Goal: Task Accomplishment & Management: Complete application form

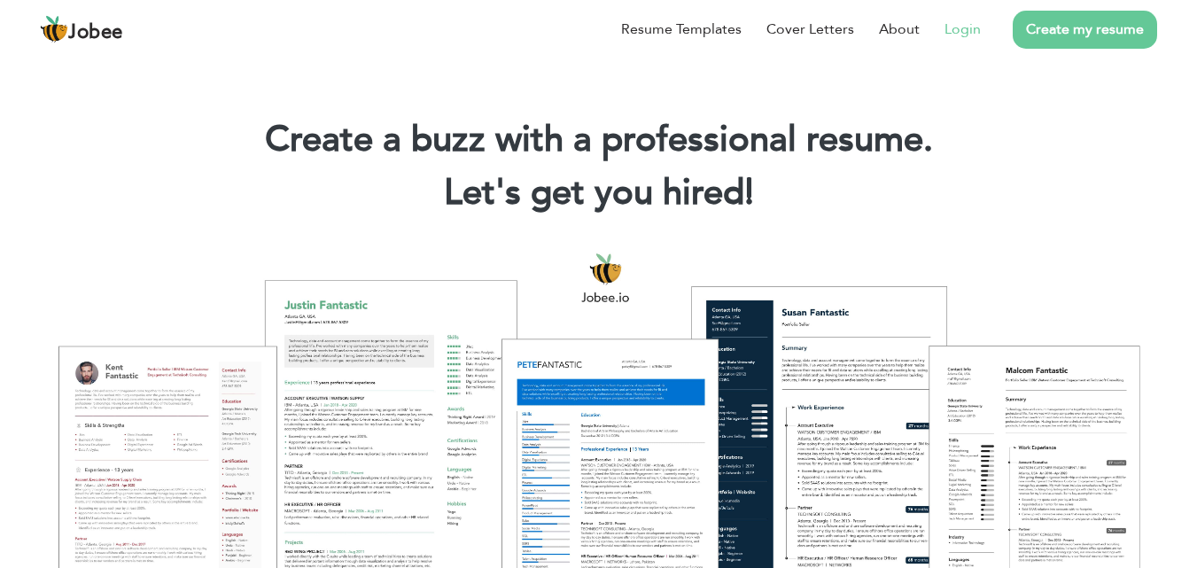
click at [959, 27] on link "Login" at bounding box center [963, 29] width 36 height 21
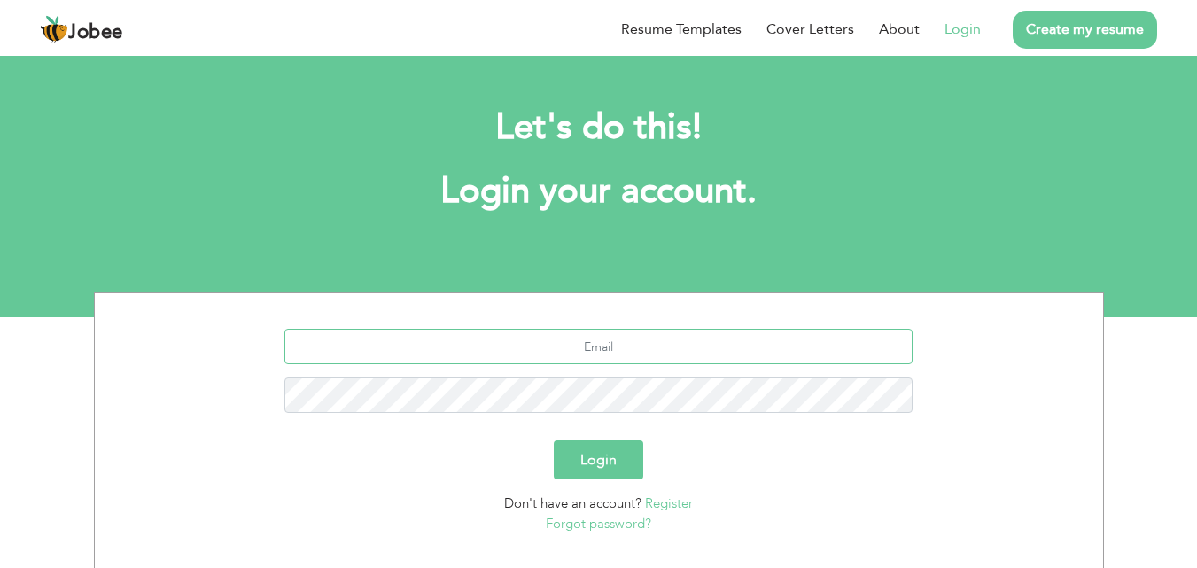
click at [600, 343] on input "text" at bounding box center [598, 346] width 628 height 35
type input "[EMAIL_ADDRESS][DOMAIN_NAME]"
click at [611, 459] on button "Login" at bounding box center [599, 459] width 90 height 39
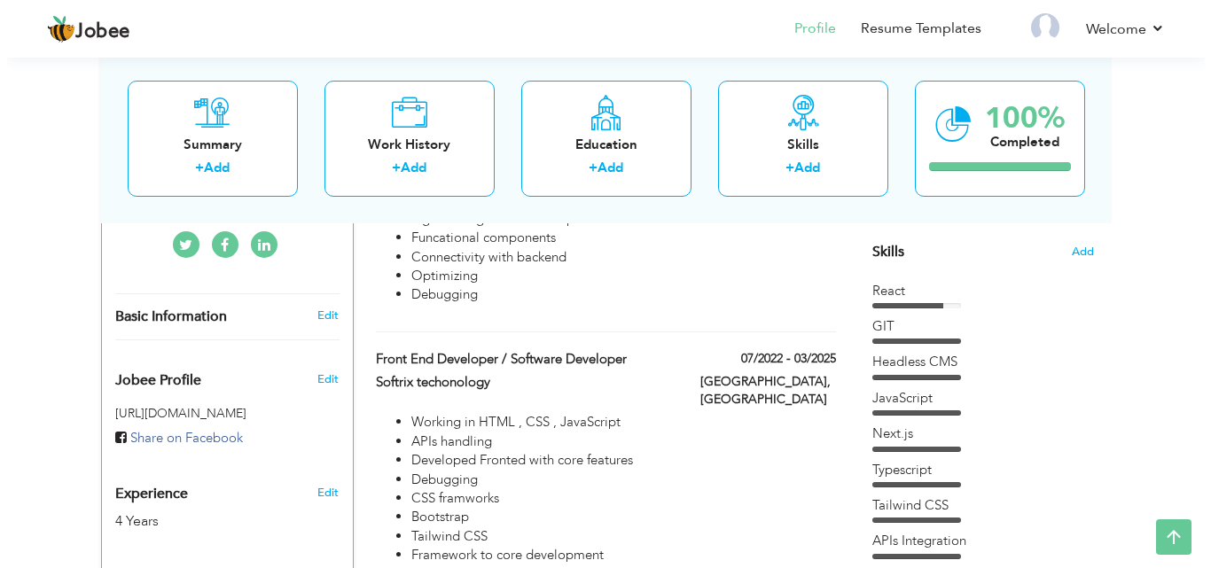
scroll to position [516, 0]
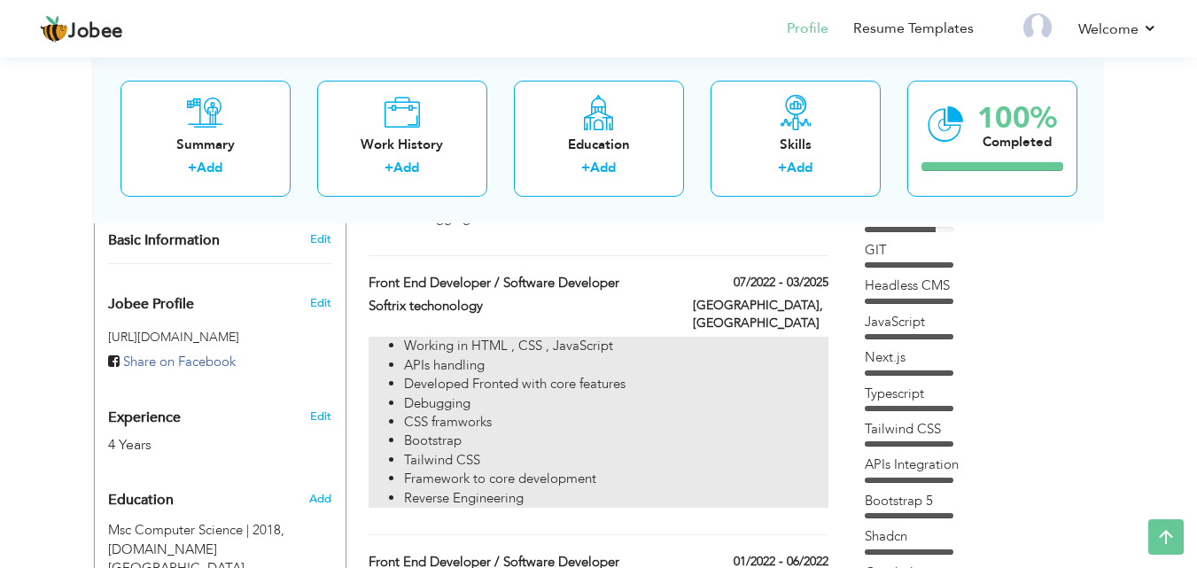
click at [538, 375] on li "Developed Fronted with core features" at bounding box center [616, 384] width 424 height 19
type input "Front End Developer / Software Developer"
type input "Softrix techonology"
type input "07/2022"
type input "03/2025"
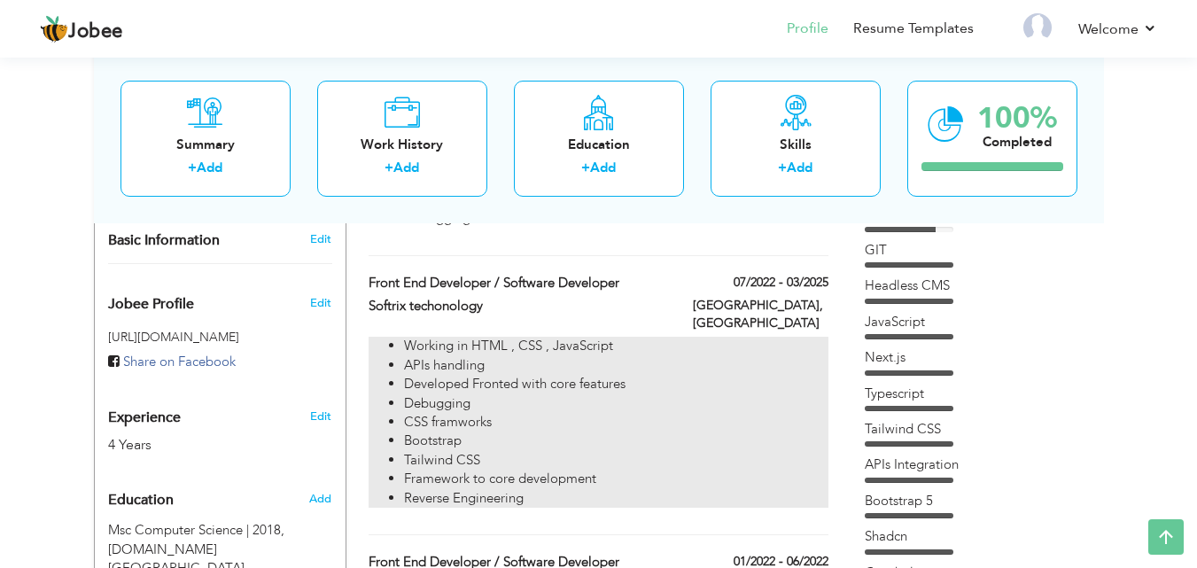
type input "[GEOGRAPHIC_DATA]"
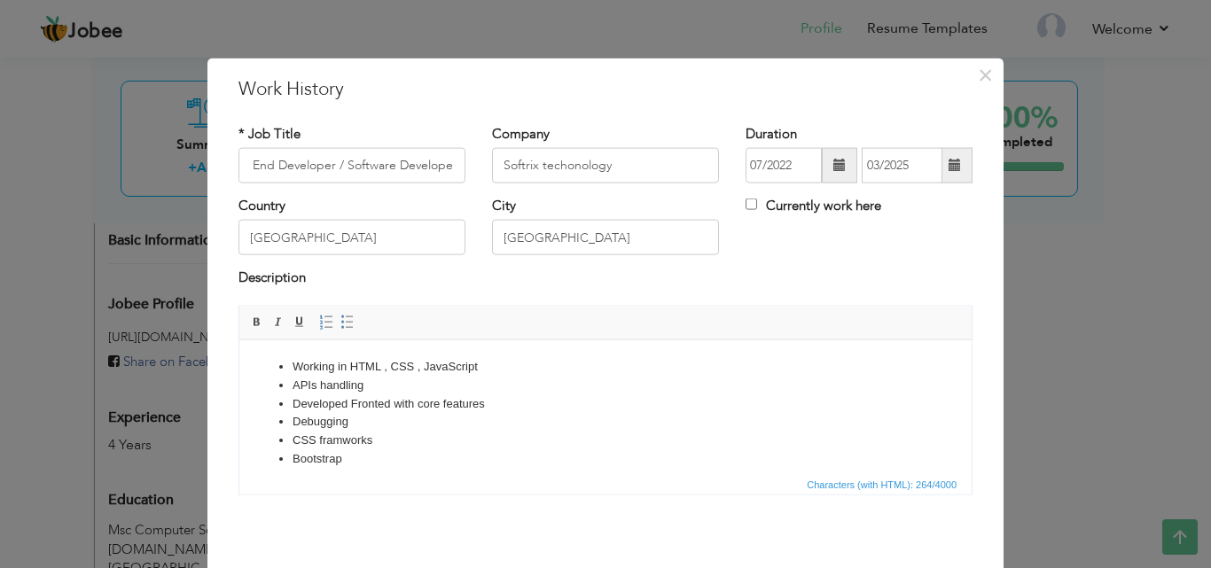
scroll to position [0, 0]
click at [463, 468] on li "Tailwind CSS" at bounding box center [605, 477] width 626 height 19
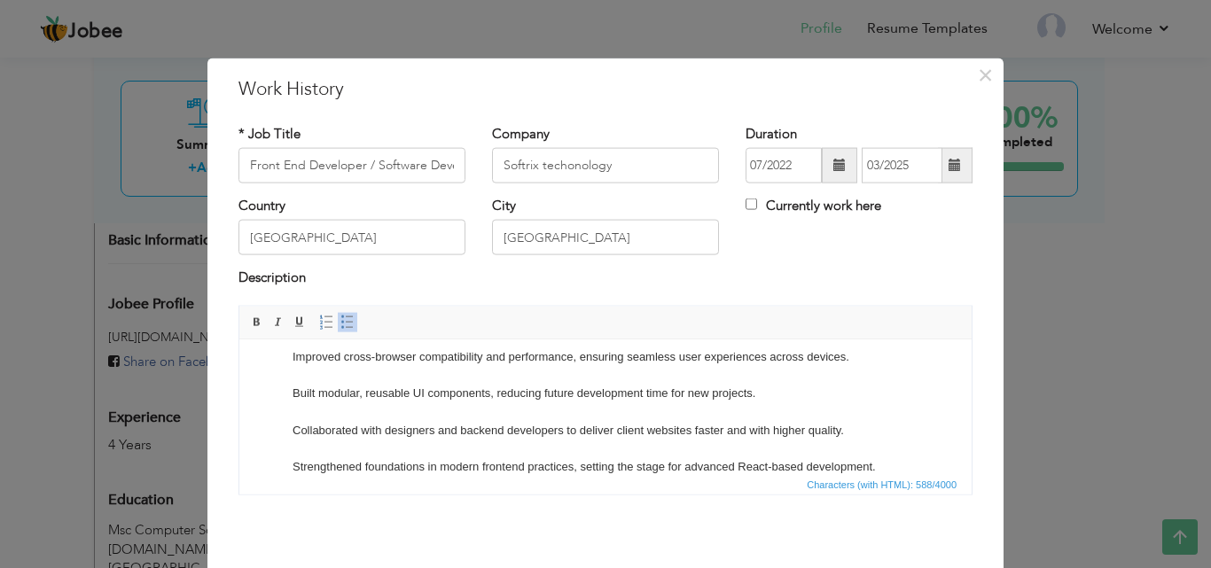
click at [345, 323] on span at bounding box center [347, 322] width 14 height 14
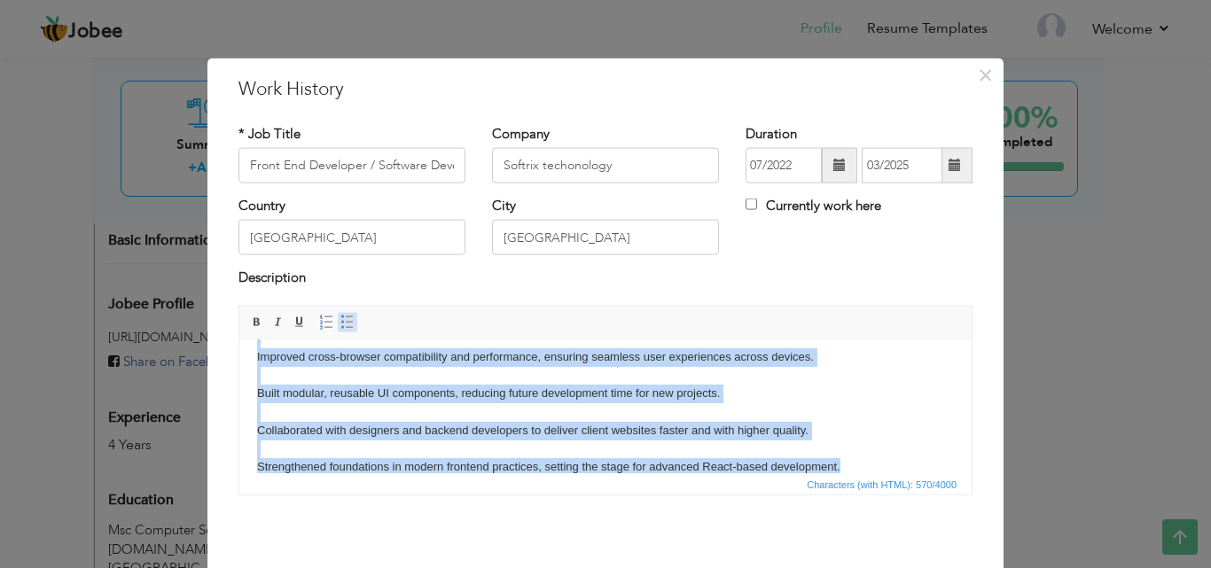
click at [340, 317] on span at bounding box center [347, 322] width 14 height 14
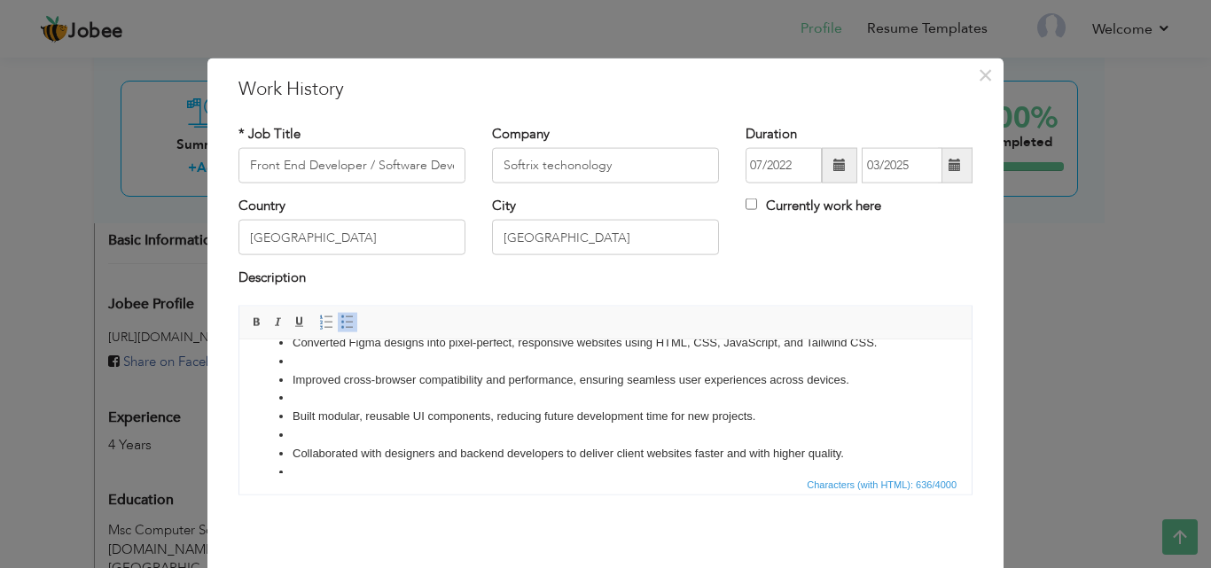
scroll to position [0, 0]
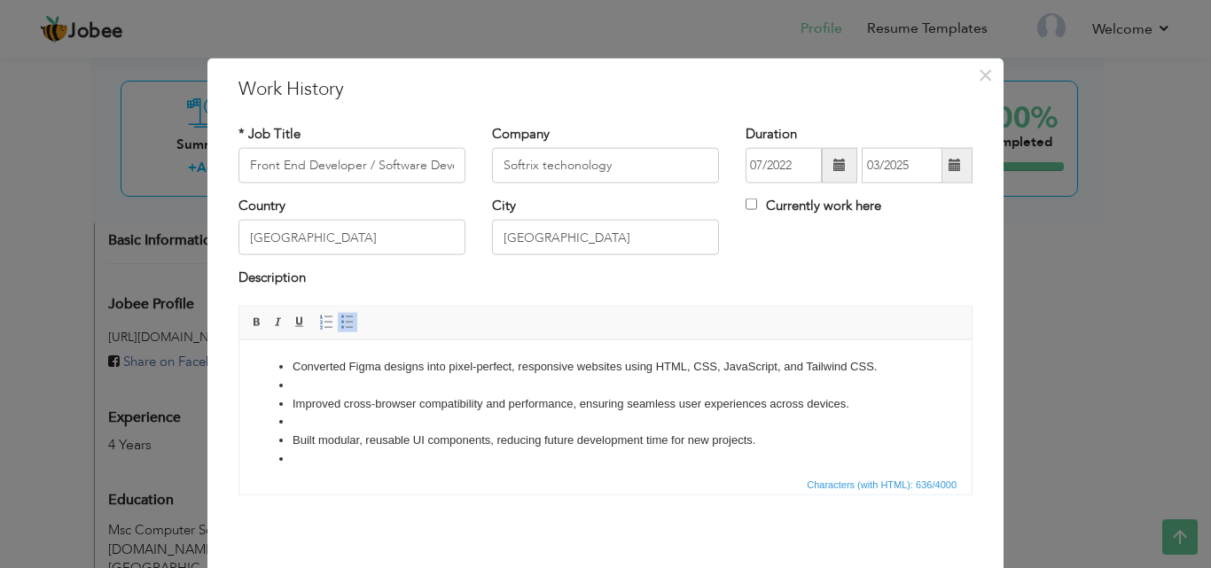
click at [355, 380] on li at bounding box center [605, 385] width 626 height 19
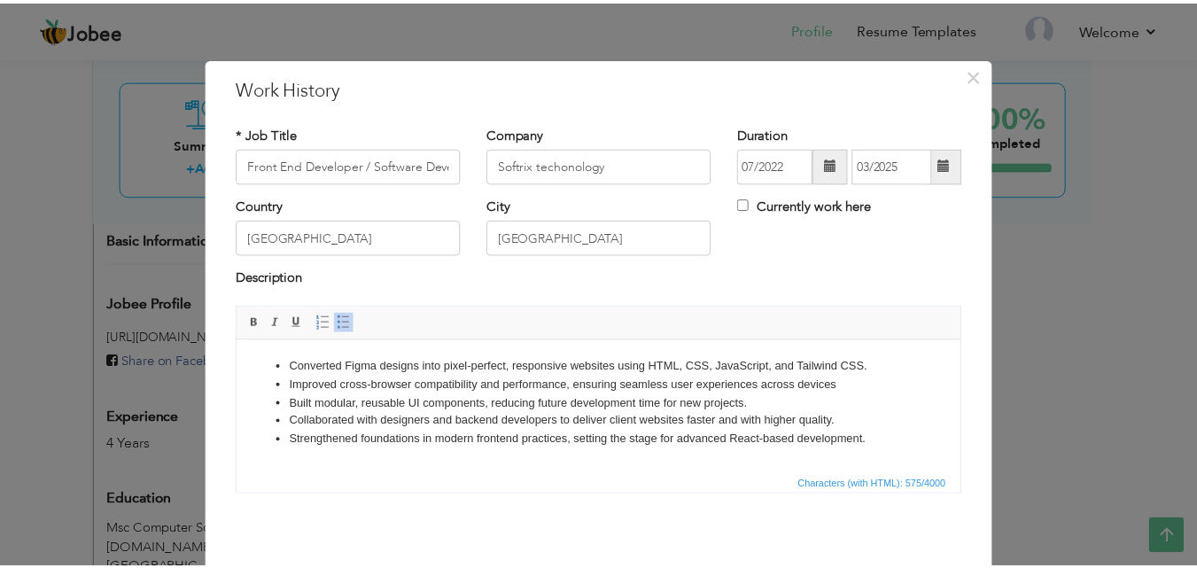
scroll to position [70, 0]
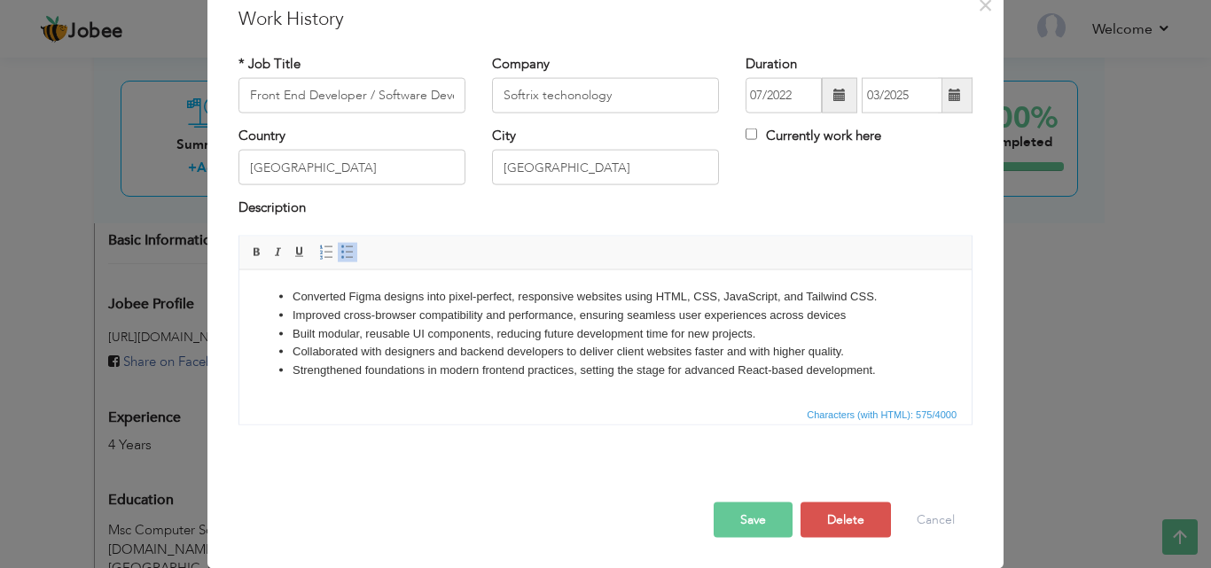
click at [724, 523] on button "Save" at bounding box center [752, 519] width 79 height 35
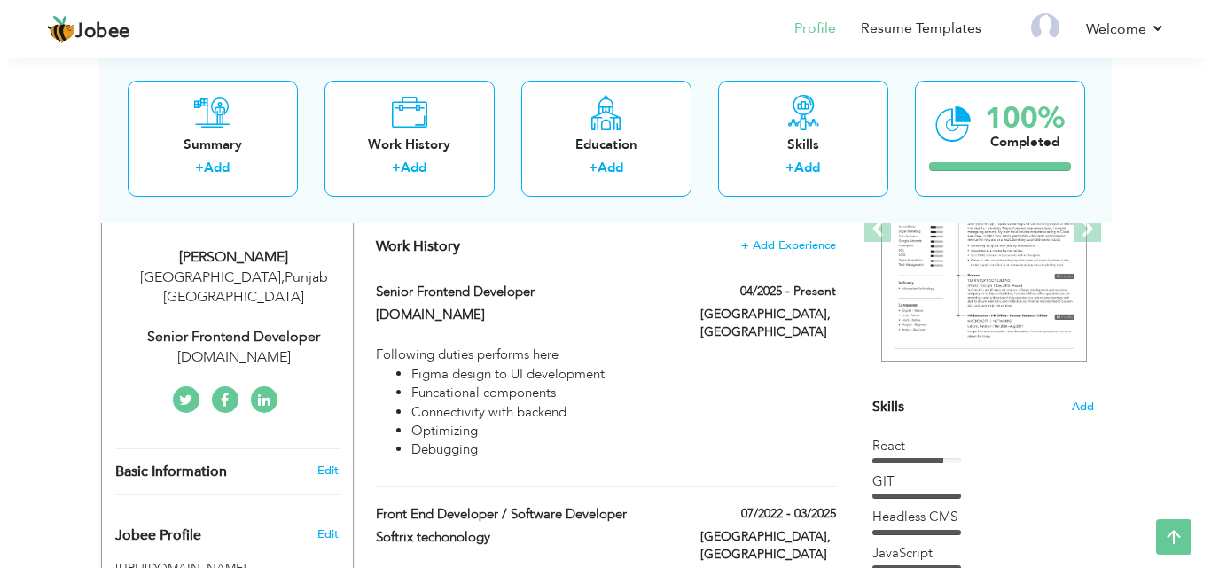
scroll to position [273, 0]
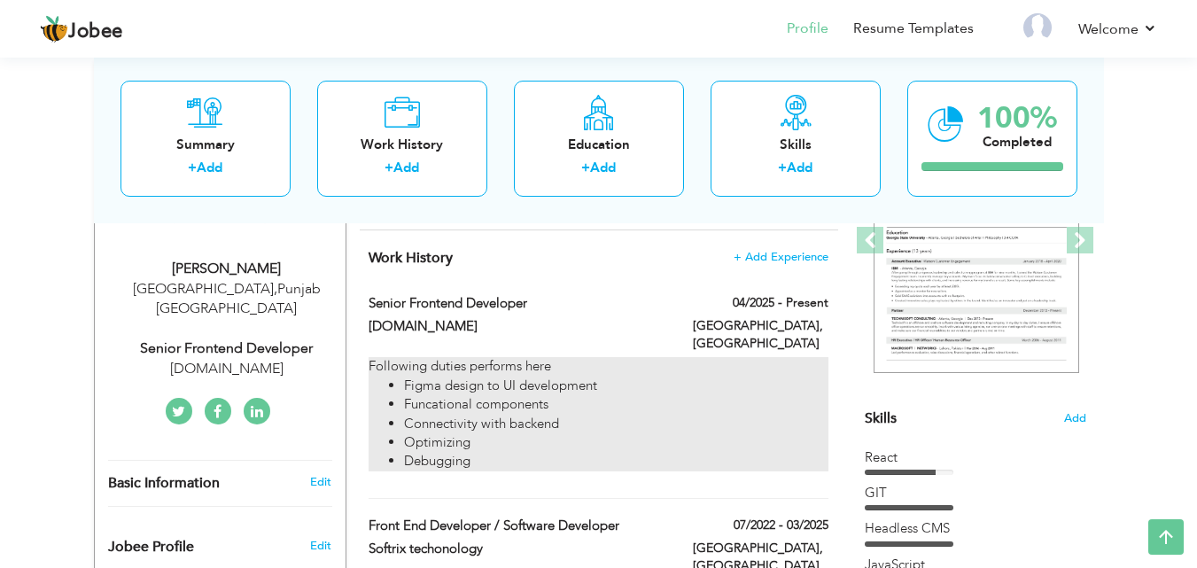
click at [720, 395] on li "Funcational components" at bounding box center [616, 404] width 424 height 19
type input "Senior Frontend Developer"
type input "[DOMAIN_NAME]"
type input "04/2025"
checkbox input "true"
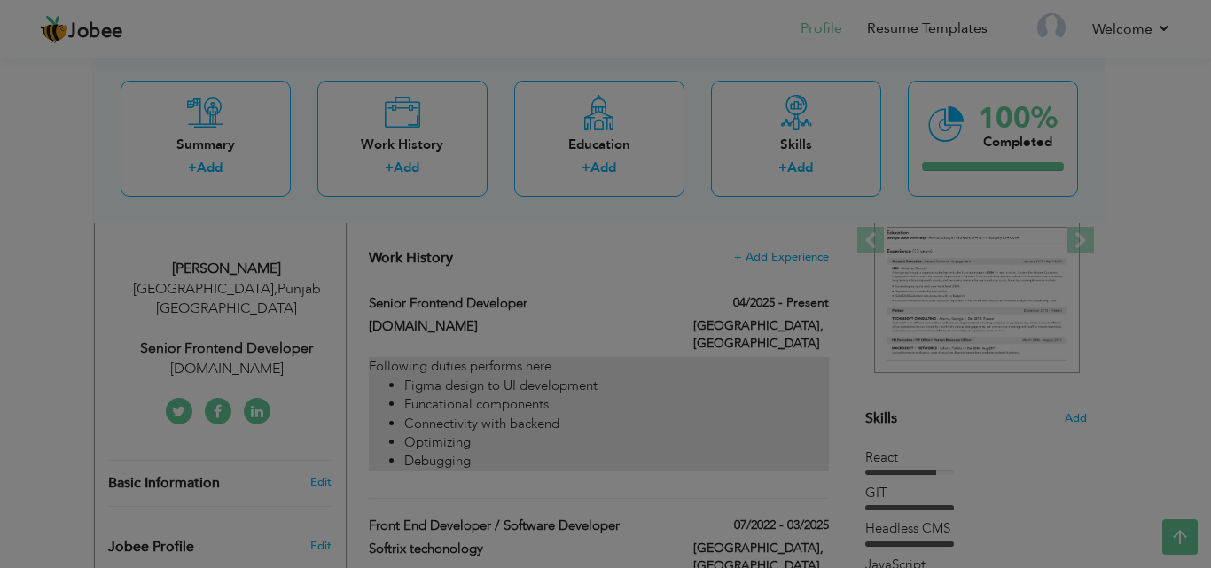
scroll to position [0, 0]
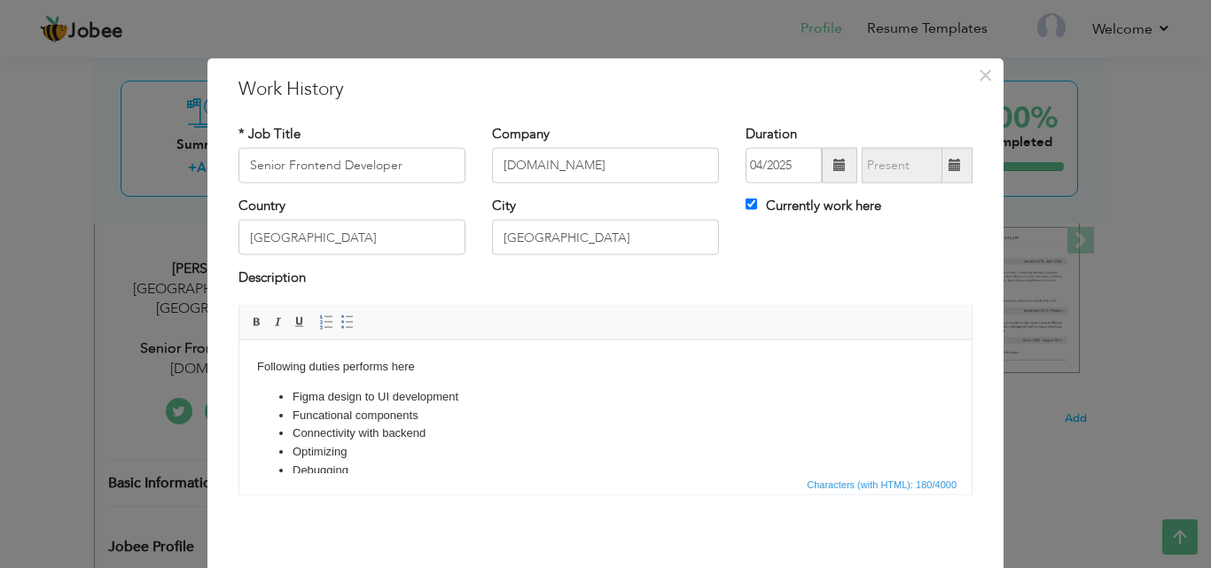
click at [403, 466] on li "Debugging" at bounding box center [605, 470] width 626 height 19
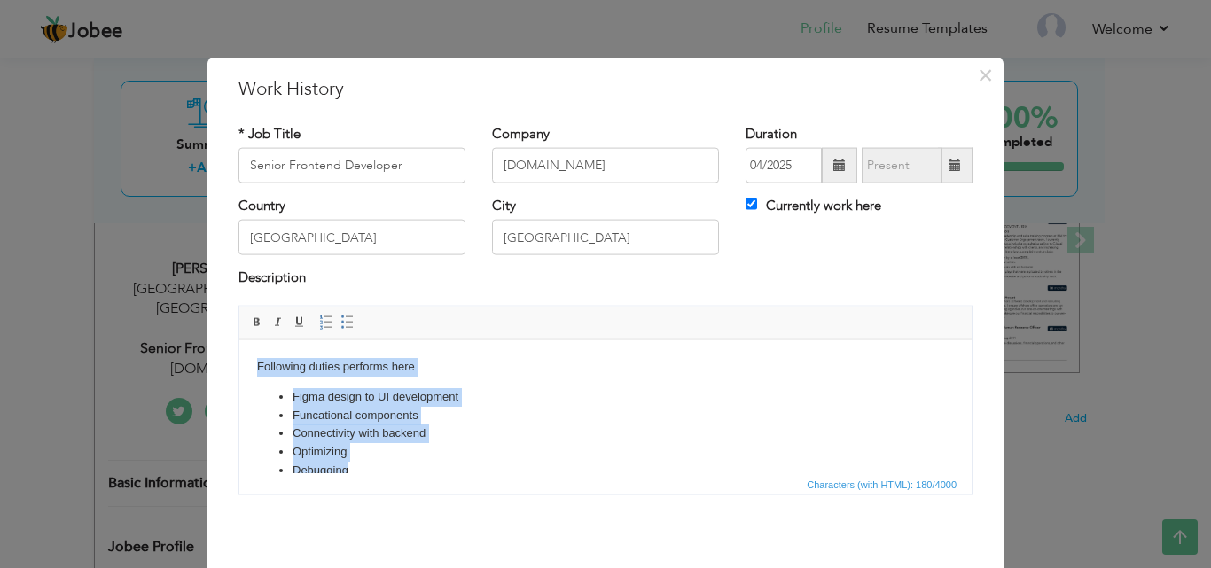
click at [403, 466] on li "Debugging" at bounding box center [605, 470] width 626 height 19
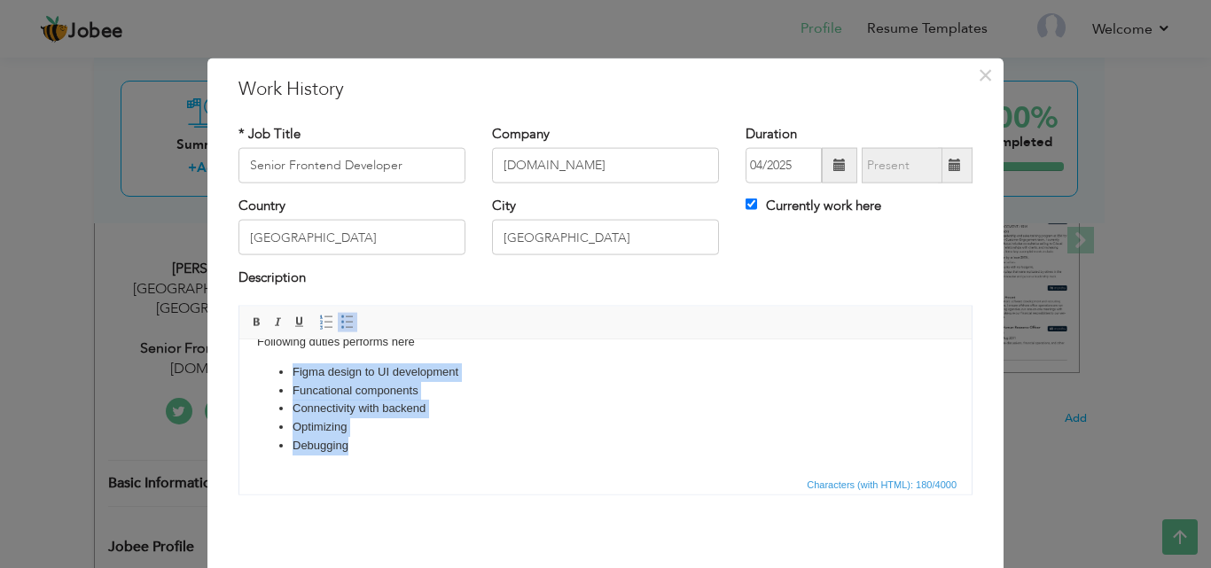
drag, startPoint x: 273, startPoint y: 395, endPoint x: 588, endPoint y: 817, distance: 526.2
click at [354, 472] on html "Following duties performs here Figma design to UI development Funcational compo…" at bounding box center [605, 394] width 732 height 158
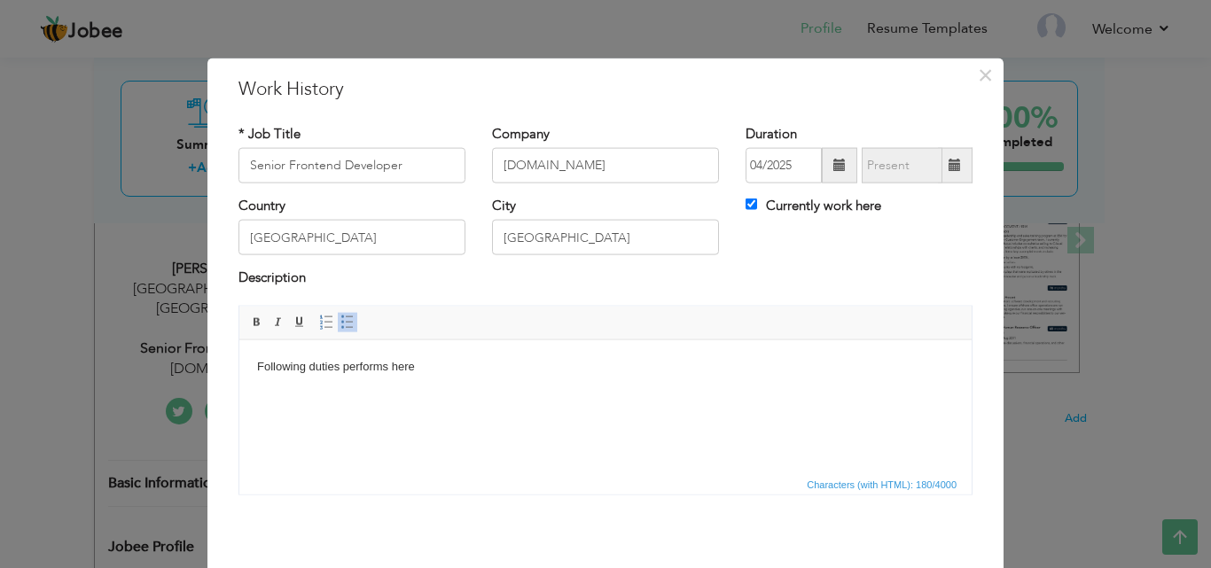
scroll to position [0, 0]
paste body
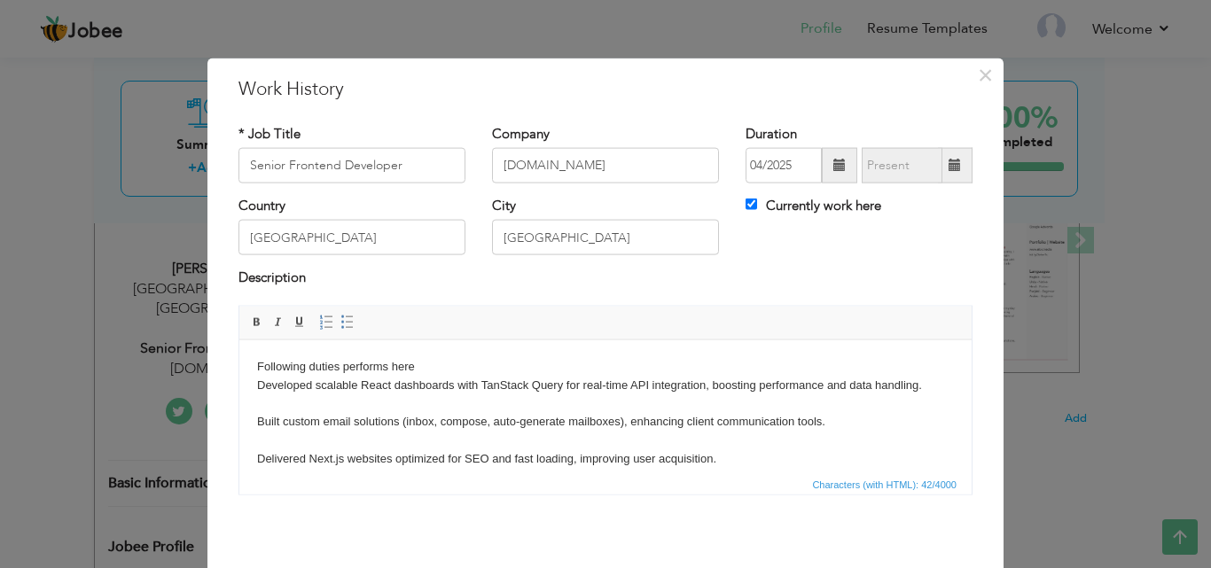
scroll to position [103, 0]
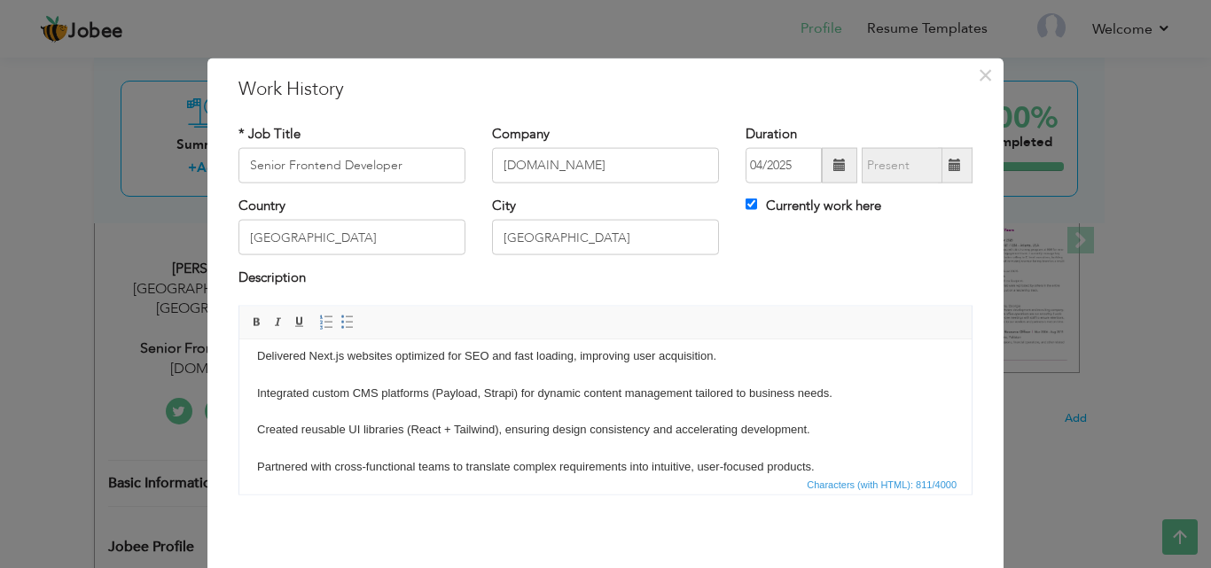
click at [294, 453] on body "Following duties performs here ​​​​​​​ Developed scalable React dashboards with…" at bounding box center [605, 365] width 697 height 222
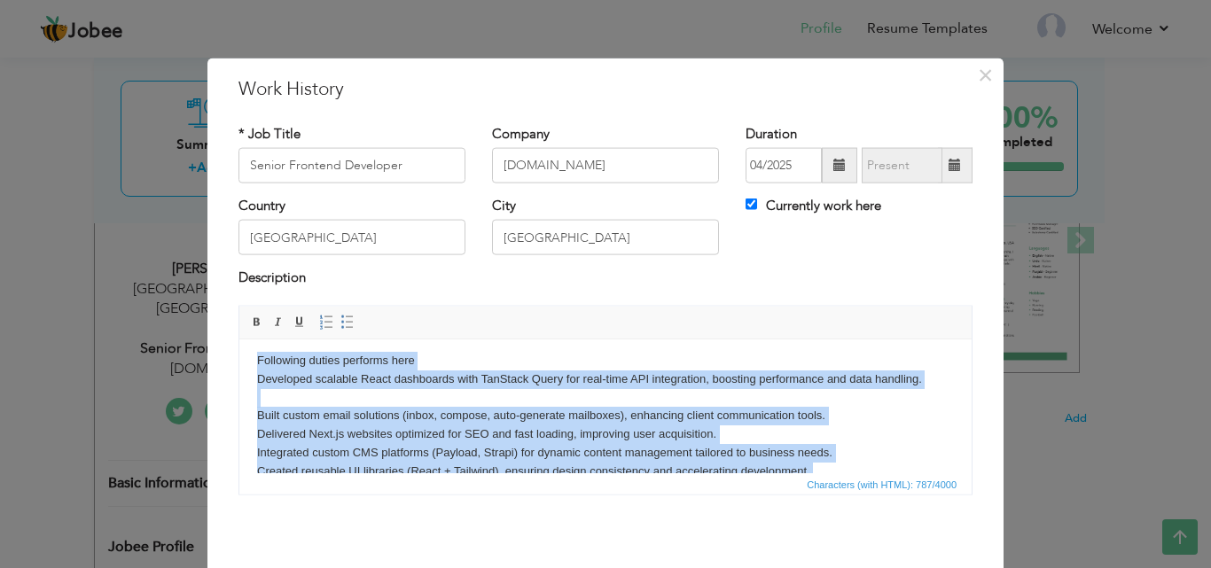
scroll to position [0, 0]
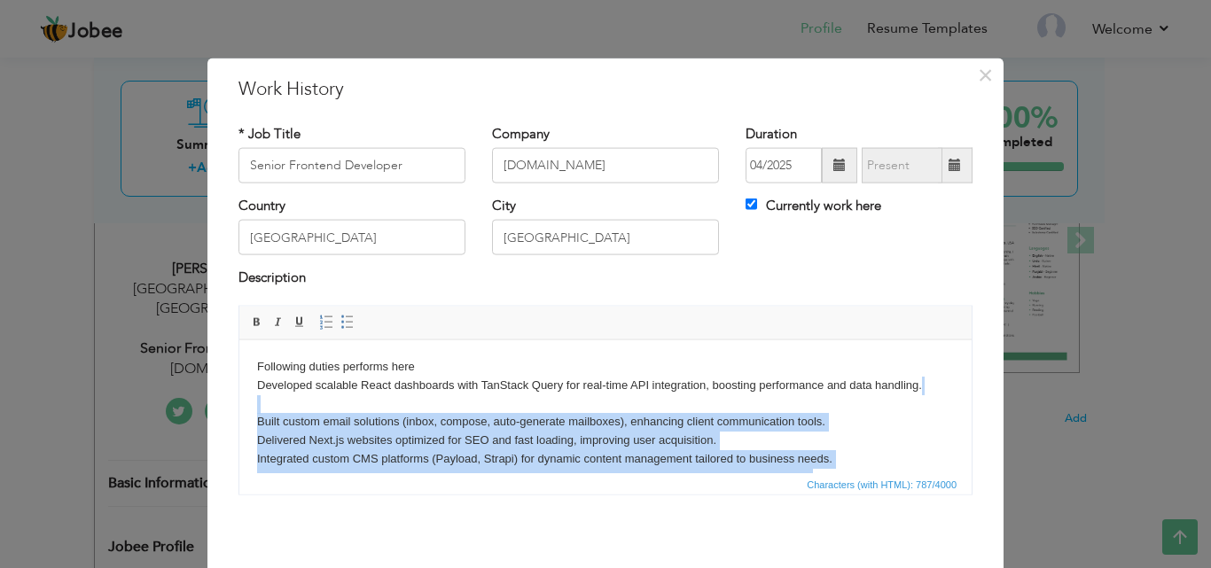
drag, startPoint x: 820, startPoint y: 441, endPoint x: 263, endPoint y: 411, distance: 557.3
click at [263, 411] on body "Following duties performs here Developed scalable React dashboards with TanStac…" at bounding box center [605, 430] width 697 height 147
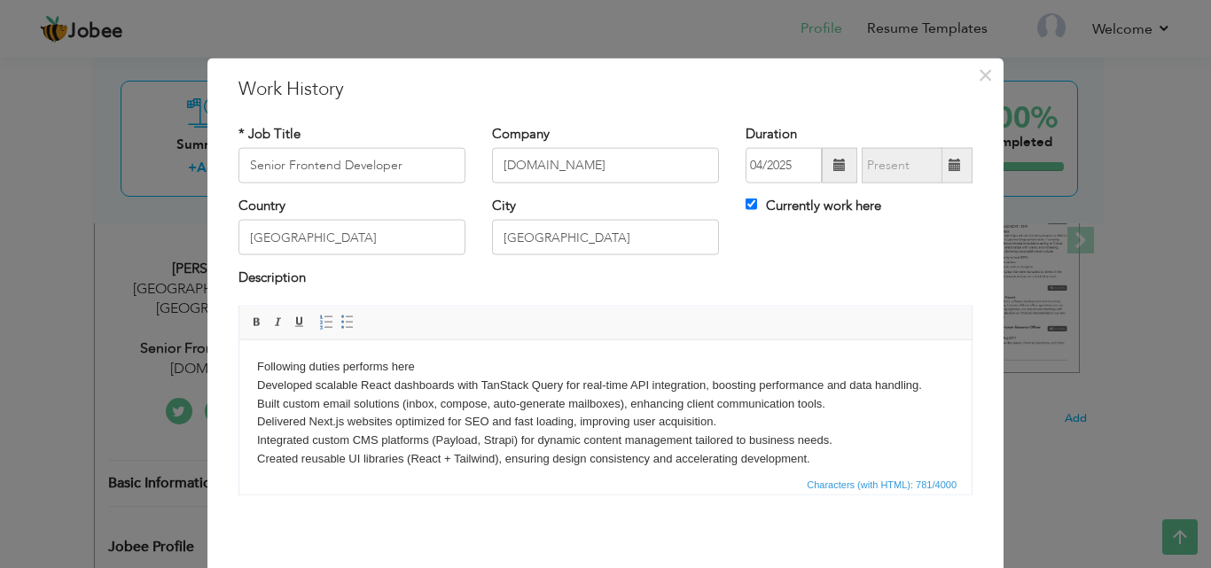
click at [427, 364] on body "Following duties performs here Developed scalable React dashboards with TanStac…" at bounding box center [605, 421] width 697 height 129
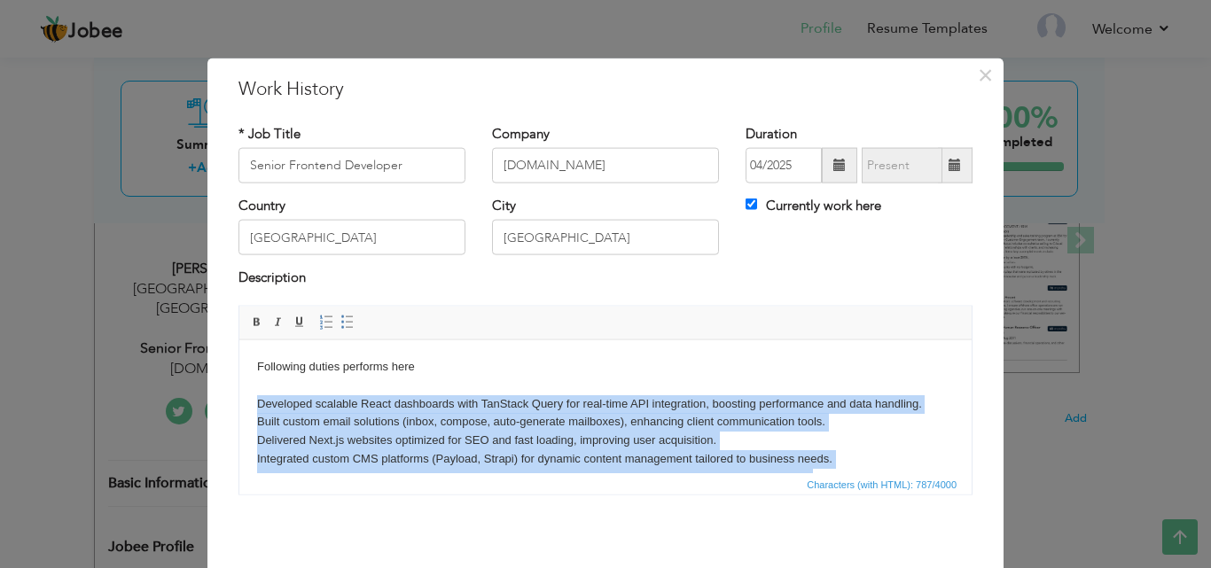
drag, startPoint x: 739, startPoint y: 442, endPoint x: 256, endPoint y: 402, distance: 484.6
click at [257, 402] on body "Following duties performs here ​​​​​​​ Developed scalable React dashboards with…" at bounding box center [605, 430] width 697 height 147
click at [346, 322] on span at bounding box center [347, 322] width 14 height 14
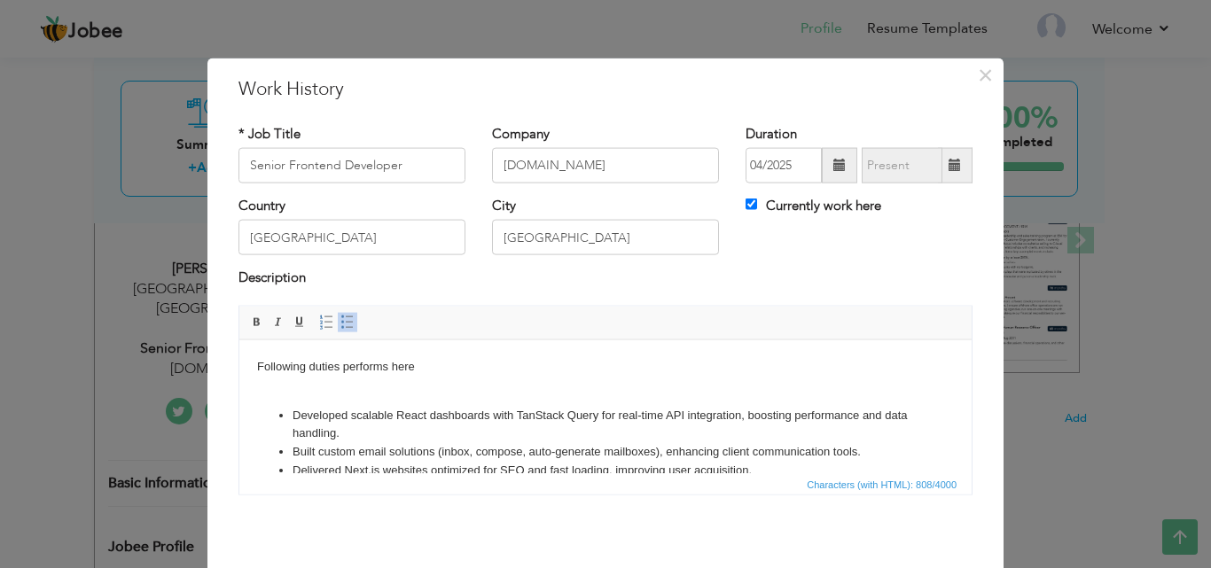
click at [568, 360] on body "Following duties performs here ​​​​​​​ Developed scalable React dashboards with…" at bounding box center [605, 445] width 697 height 177
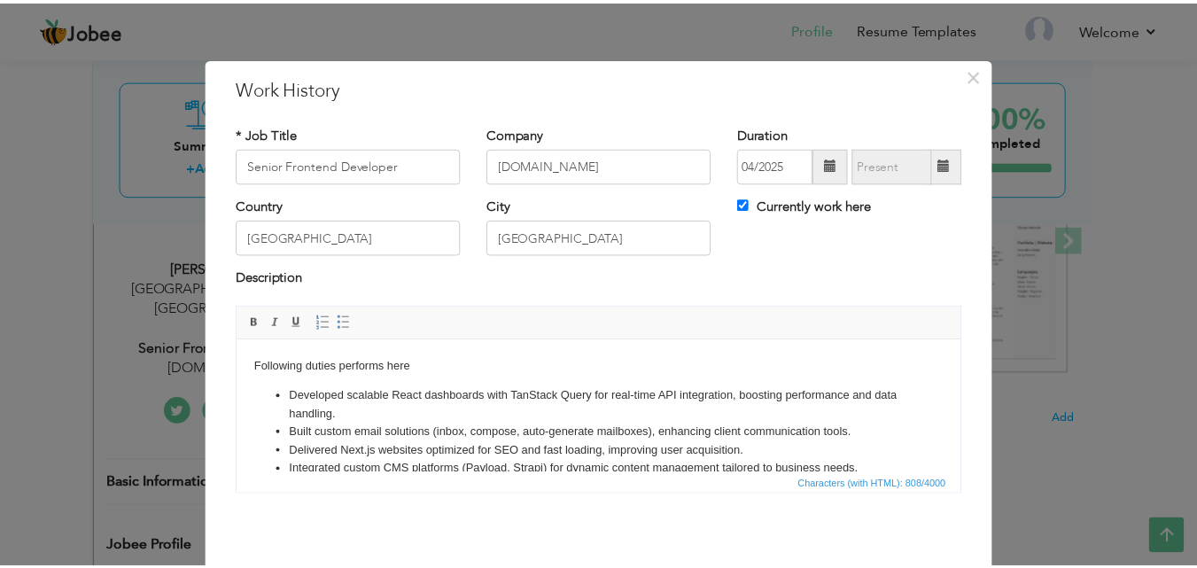
scroll to position [70, 0]
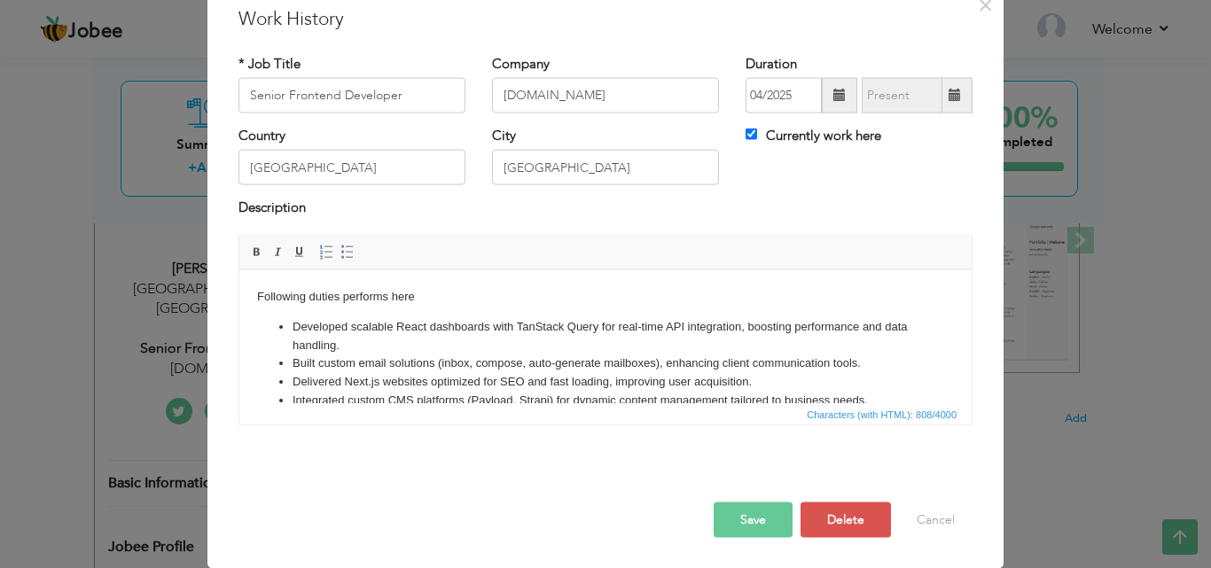
click at [733, 526] on button "Save" at bounding box center [752, 519] width 79 height 35
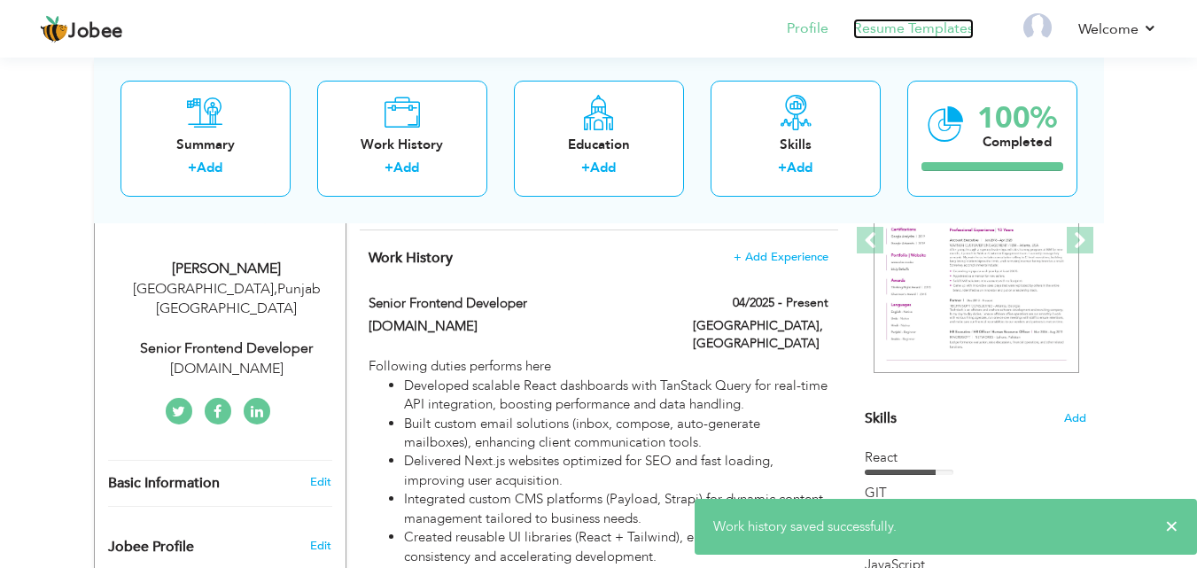
click at [884, 34] on link "Resume Templates" at bounding box center [913, 29] width 121 height 20
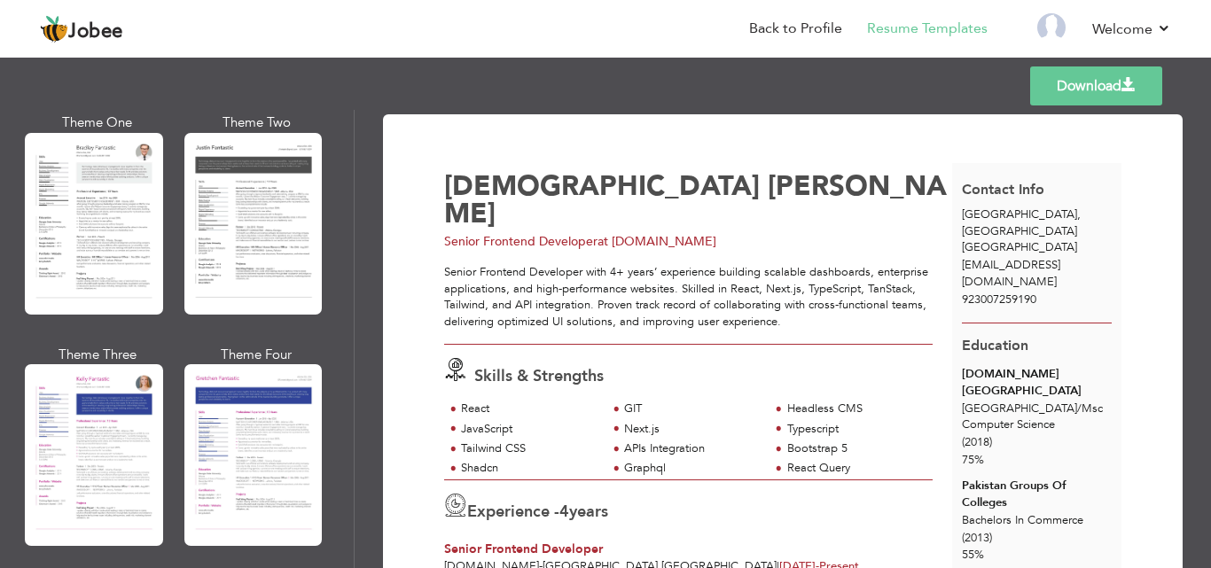
scroll to position [2183, 0]
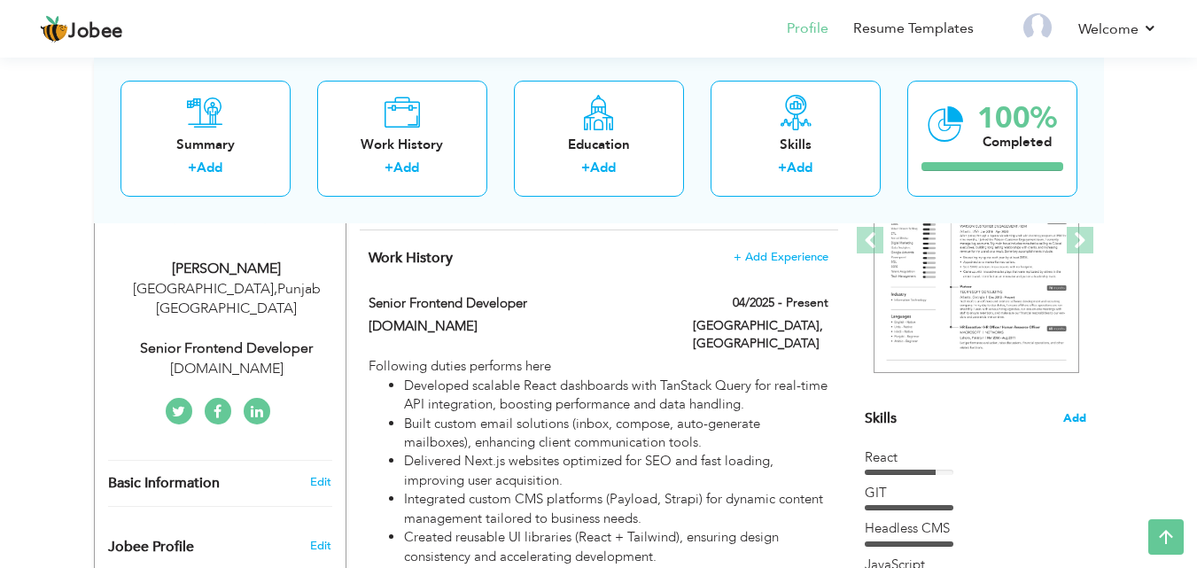
click at [1076, 421] on span "Add" at bounding box center [1074, 418] width 23 height 17
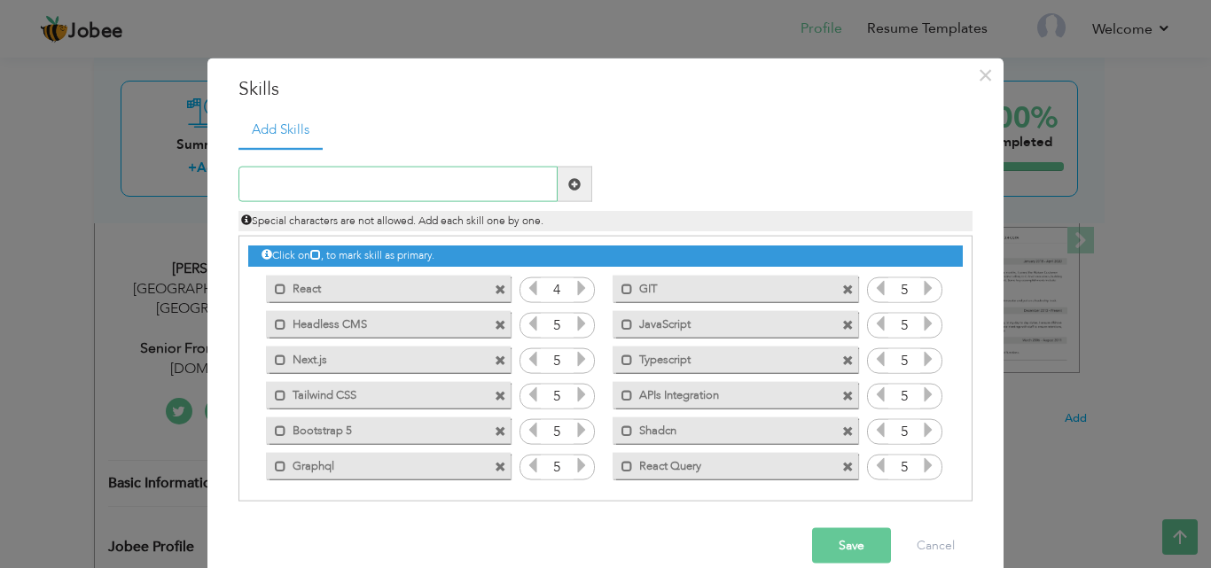
click at [417, 186] on input "text" at bounding box center [397, 184] width 319 height 35
type input "jquery"
click at [568, 183] on span at bounding box center [574, 183] width 12 height 12
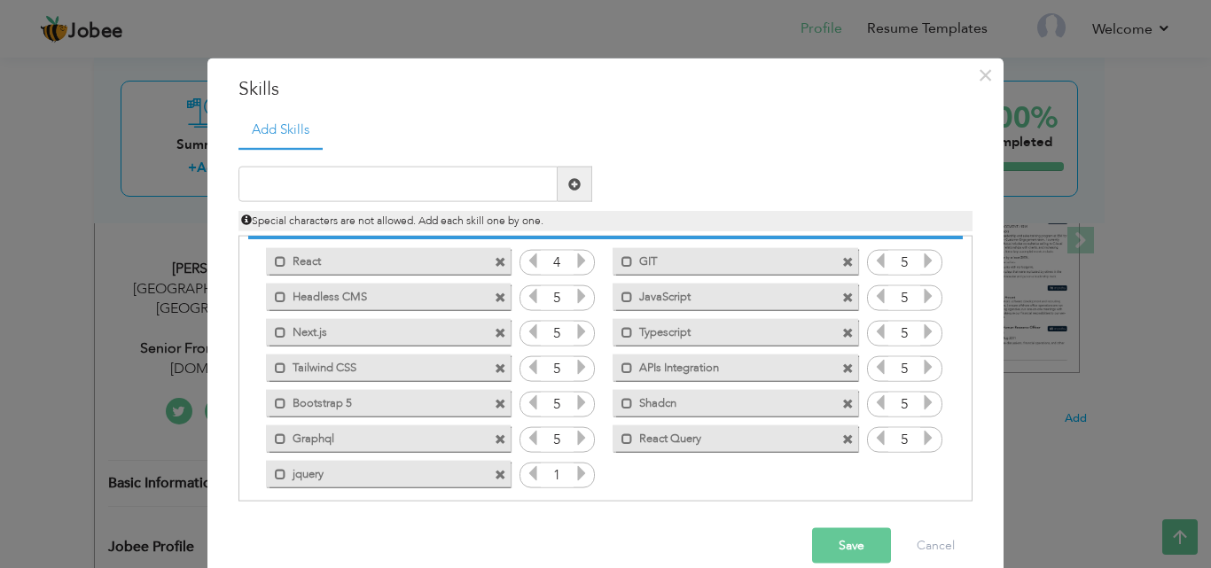
scroll to position [36, 0]
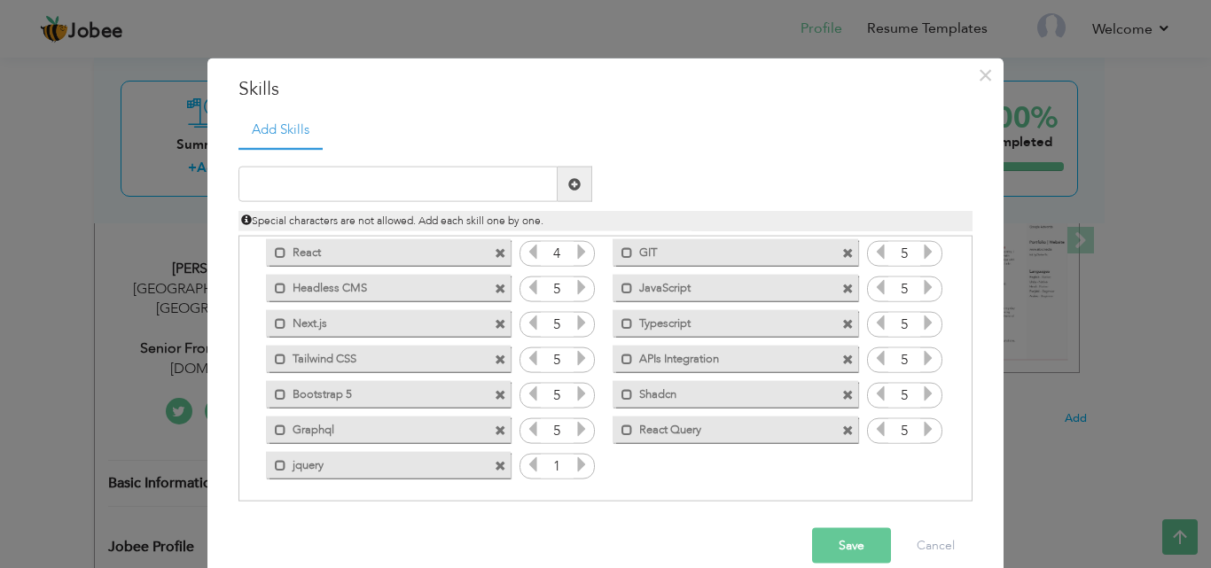
click at [560, 462] on input "1" at bounding box center [557, 466] width 33 height 25
click at [573, 468] on icon at bounding box center [581, 464] width 16 height 16
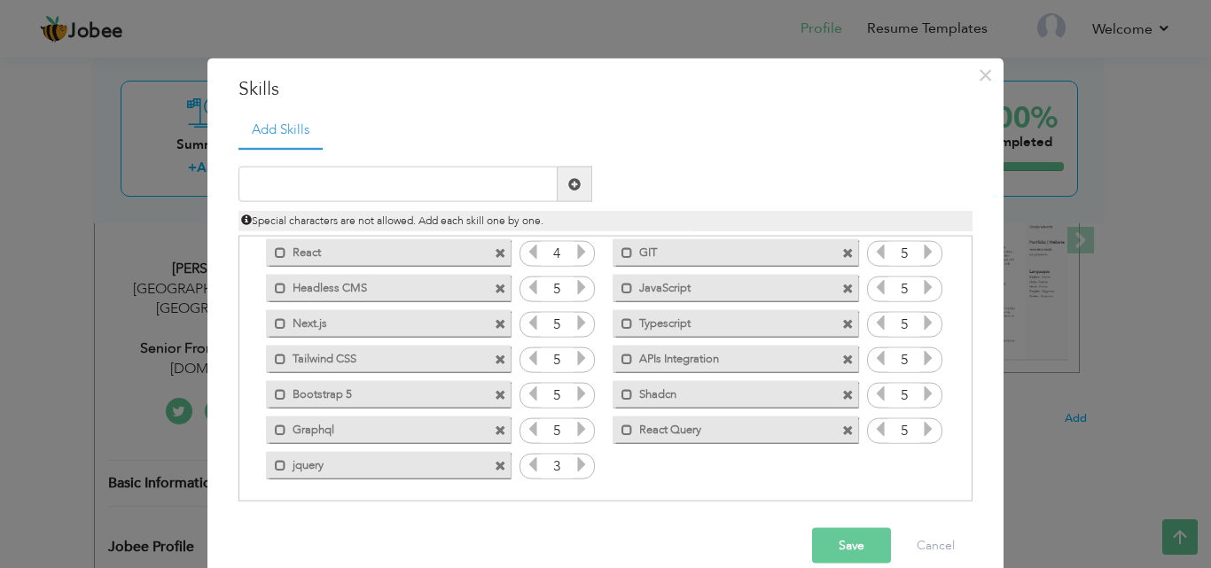
click at [573, 468] on icon at bounding box center [581, 464] width 16 height 16
click at [456, 179] on input "text" at bounding box center [397, 184] width 319 height 35
type input "Redux toolkit"
click at [570, 190] on span at bounding box center [574, 183] width 12 height 12
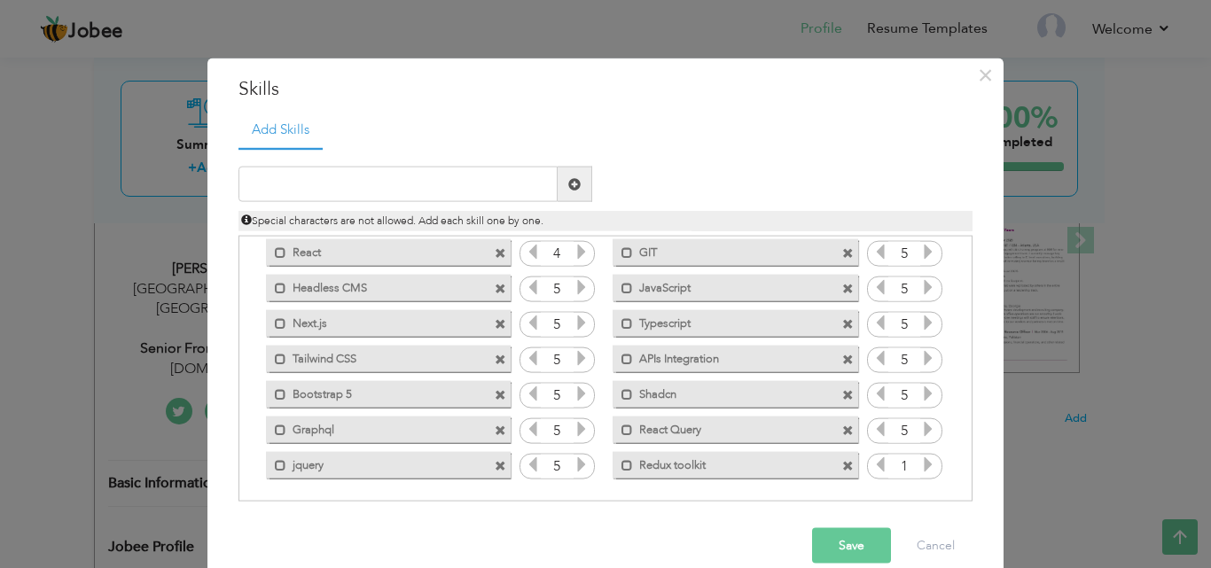
click at [920, 470] on icon at bounding box center [928, 464] width 16 height 16
click at [848, 546] on button "Save" at bounding box center [851, 545] width 79 height 35
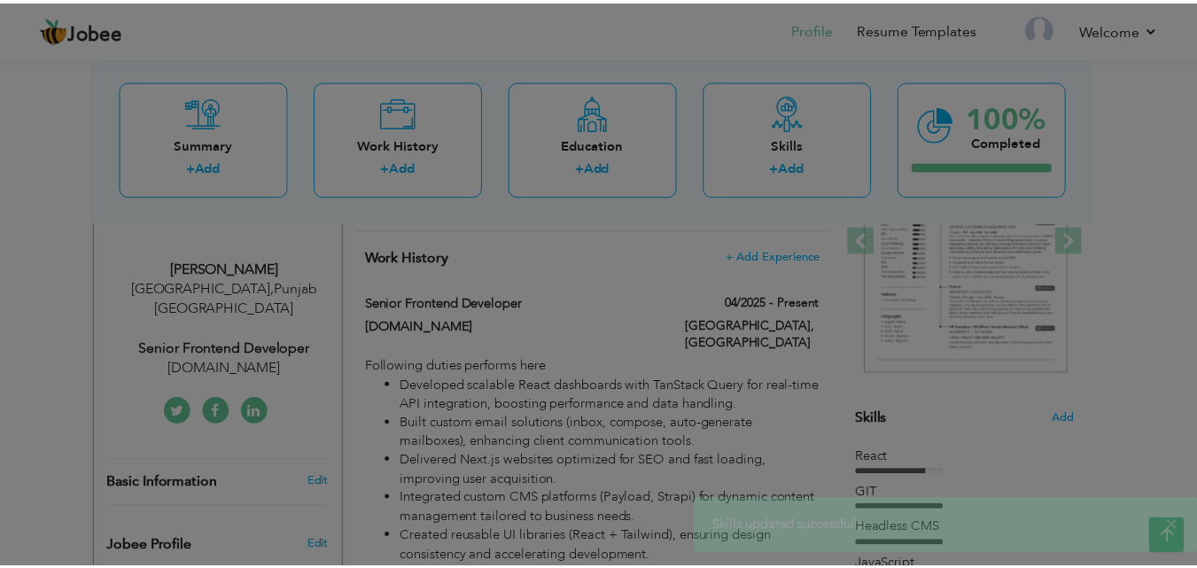
scroll to position [0, 0]
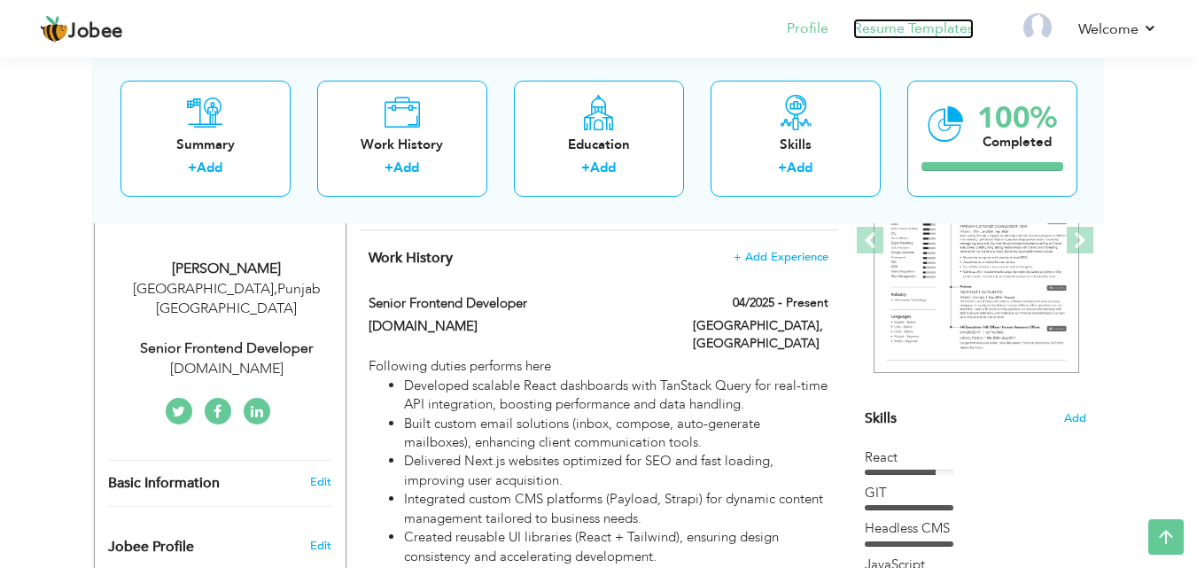
click at [925, 32] on link "Resume Templates" at bounding box center [913, 29] width 121 height 20
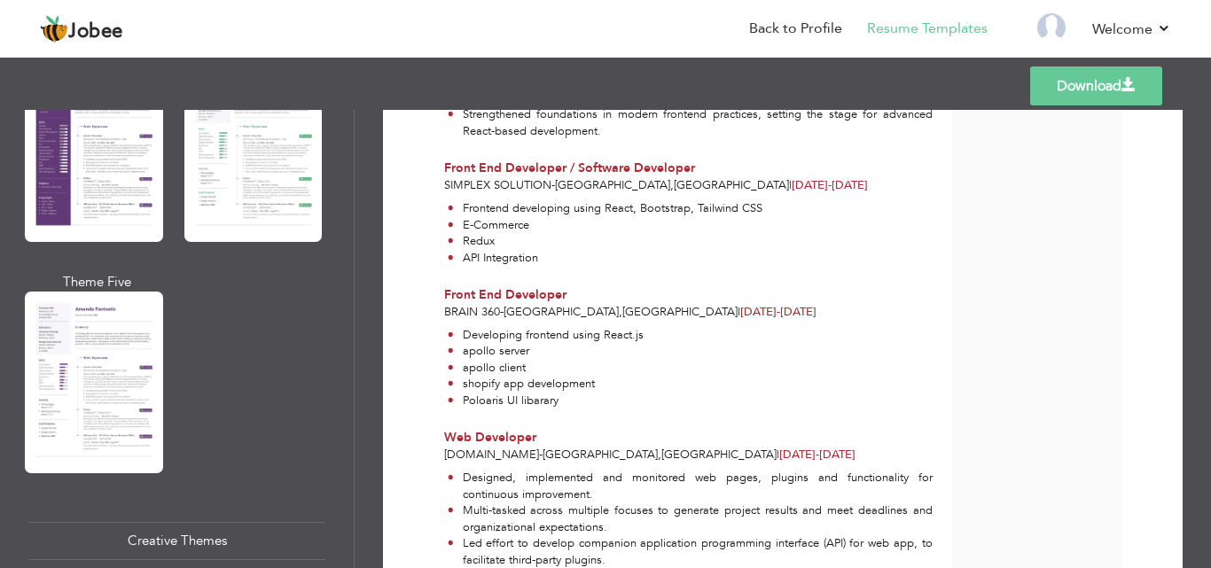
scroll to position [863, 0]
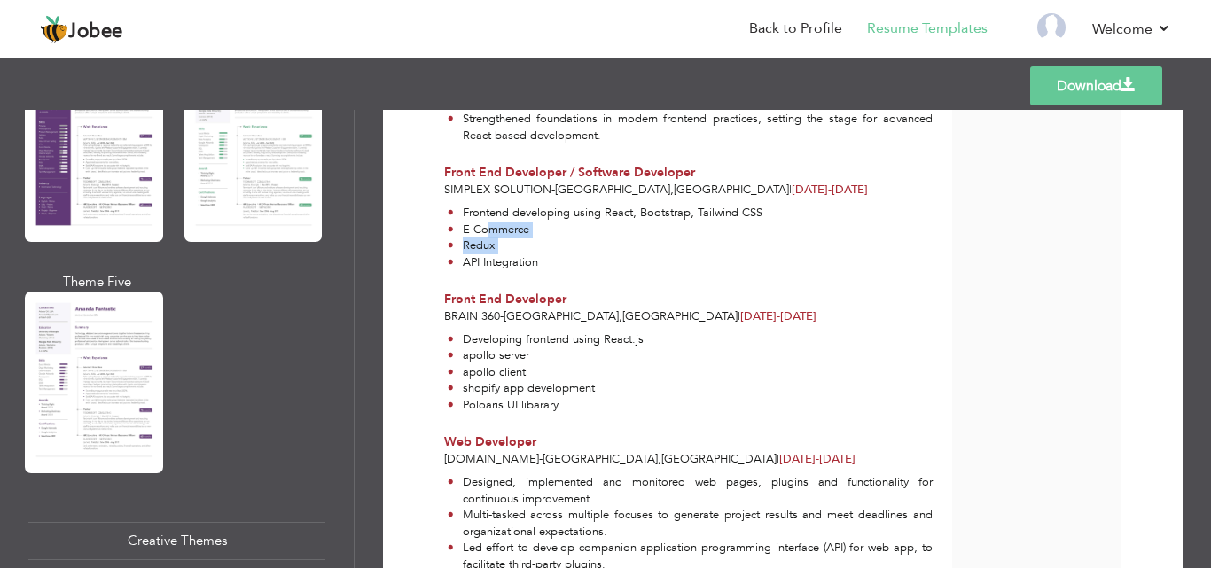
drag, startPoint x: 553, startPoint y: 251, endPoint x: 487, endPoint y: 218, distance: 74.1
click at [487, 218] on ul "Frontend developing using React, Bootstrap, Tailwind CSS E-Commerce Redux API I…" at bounding box center [688, 238] width 488 height 66
click at [554, 258] on li "API Integration" at bounding box center [605, 262] width 315 height 17
drag, startPoint x: 552, startPoint y: 259, endPoint x: 530, endPoint y: 252, distance: 23.3
click at [530, 254] on li "API Integration" at bounding box center [605, 262] width 315 height 17
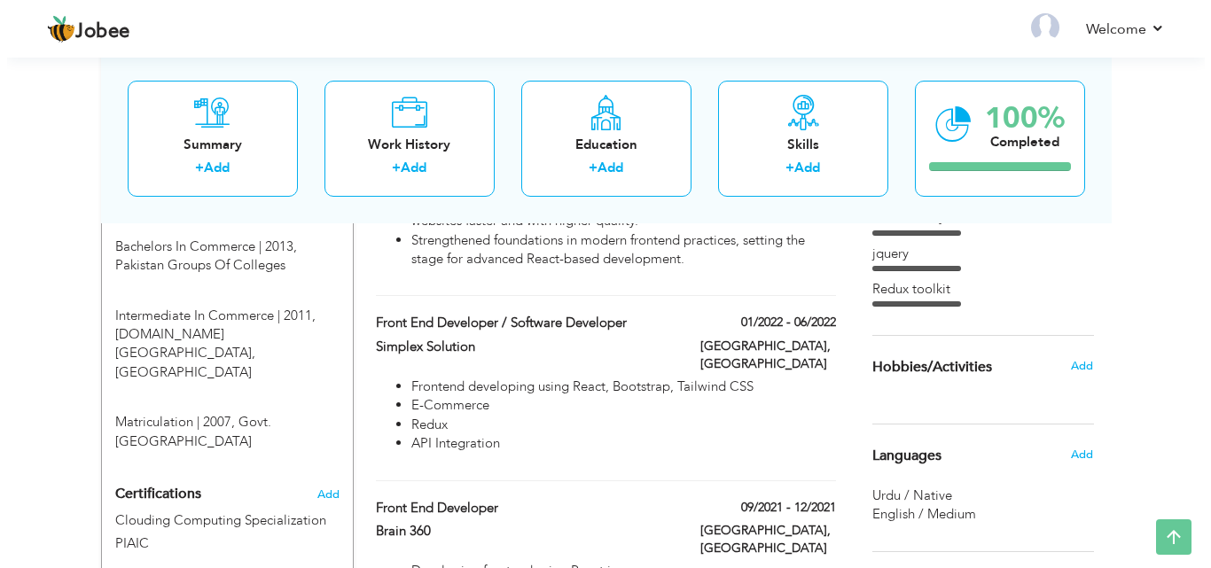
scroll to position [919, 0]
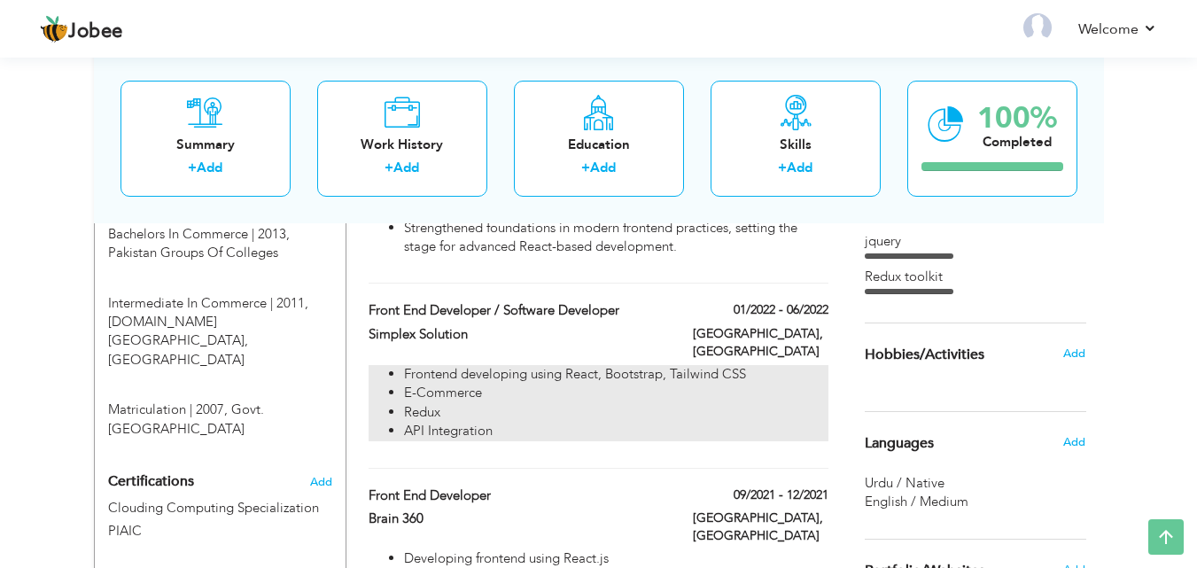
click at [644, 365] on li "Frontend developing using React, Bootstrap, Tailwind CSS" at bounding box center [616, 374] width 424 height 19
type input "Front End Developer / Software Developer"
type input "Simplex Solution"
type input "01/2022"
type input "06/2022"
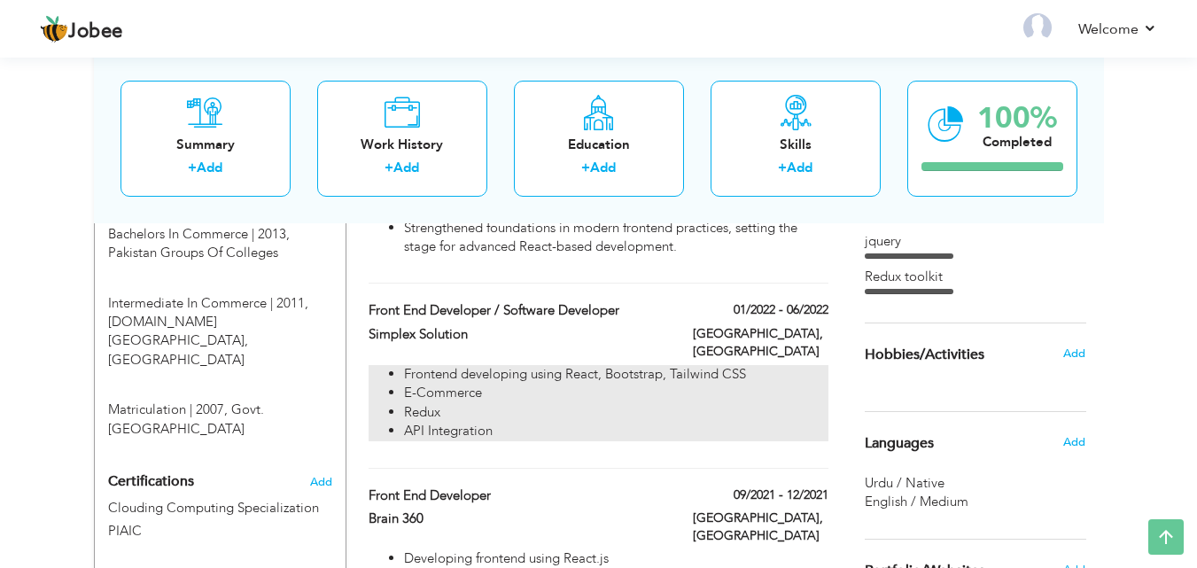
type input "[GEOGRAPHIC_DATA]"
type input "Lahore"
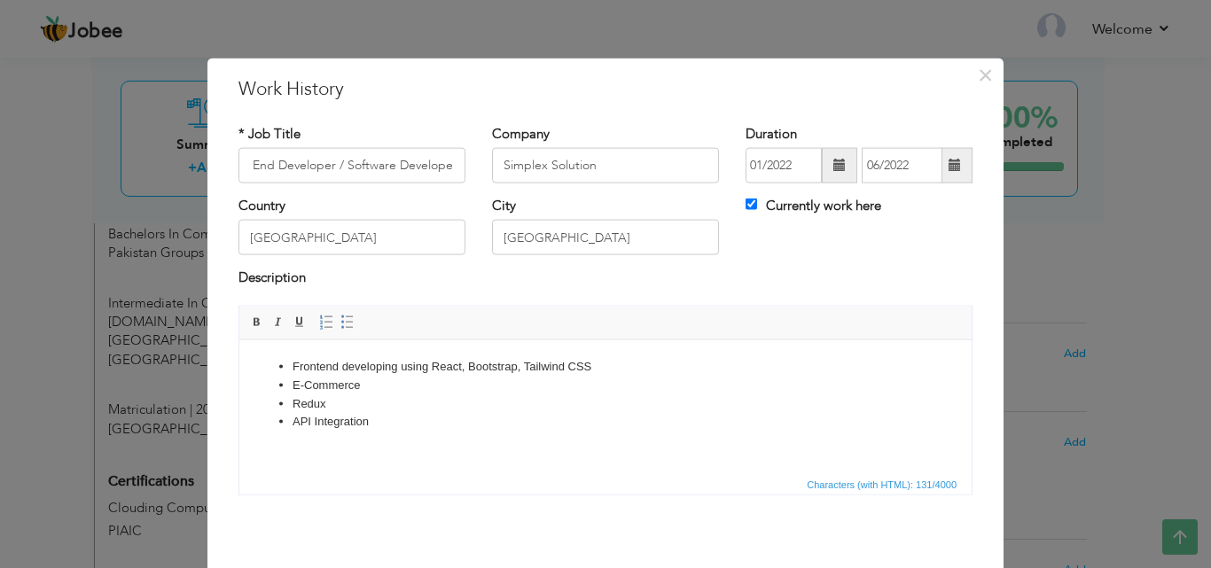
scroll to position [0, 0]
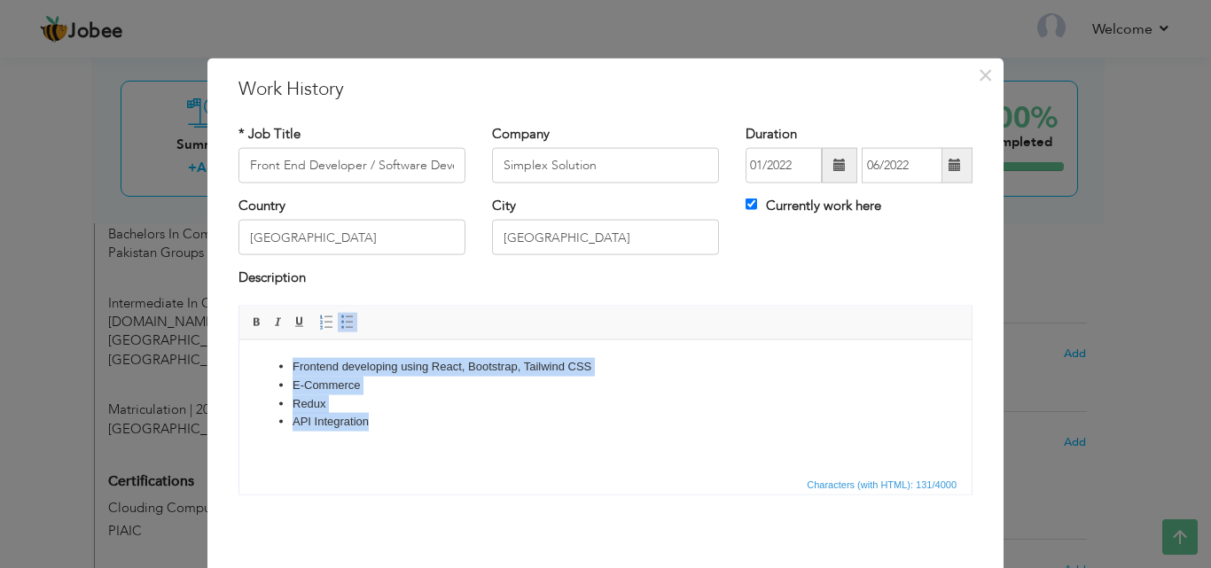
drag, startPoint x: 376, startPoint y: 423, endPoint x: 292, endPoint y: 369, distance: 100.1
click at [292, 369] on ul "Frontend developing using React, Bootstrap, Tailwind CSS E-Commerce Redux API I…" at bounding box center [605, 394] width 697 height 74
copy ul "Frontend developing using React, Bootstrap, Tailwind CSS E-Commerce Redux API I…"
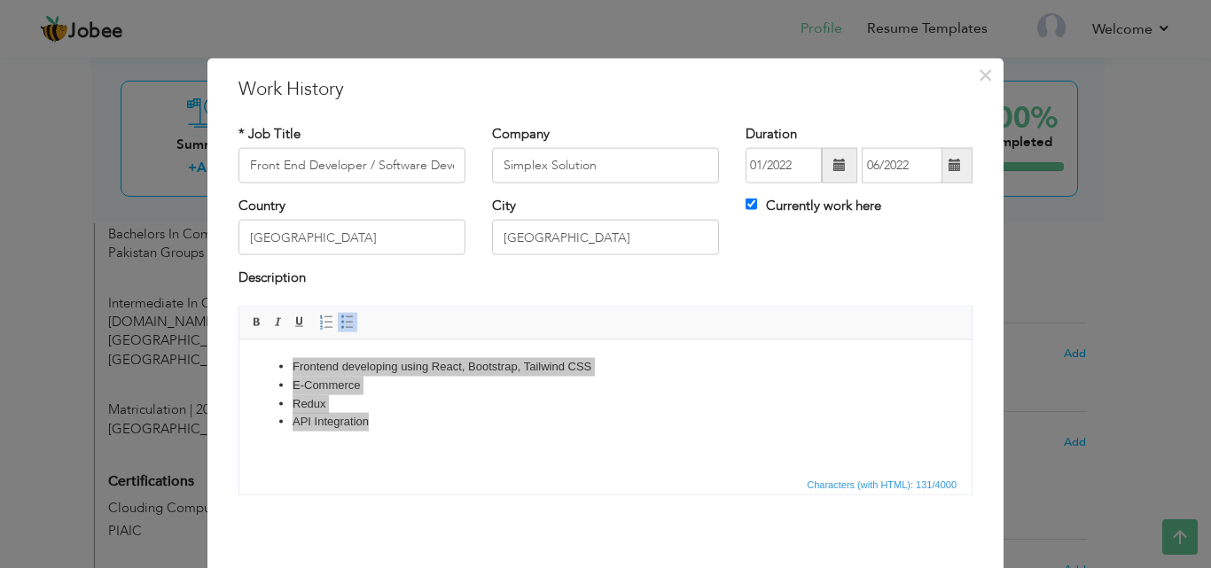
click at [1077, 283] on div "× Work History * Job Title Front End Developer / Software Developer Company Sim…" at bounding box center [605, 284] width 1211 height 568
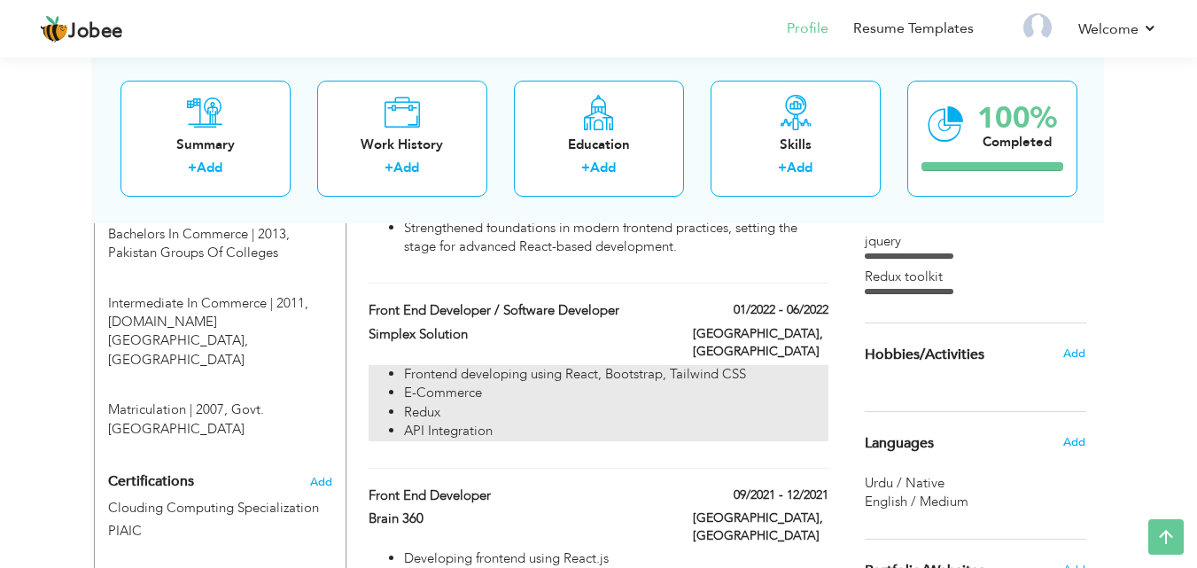
click at [611, 384] on li "E-Commerce" at bounding box center [616, 393] width 424 height 19
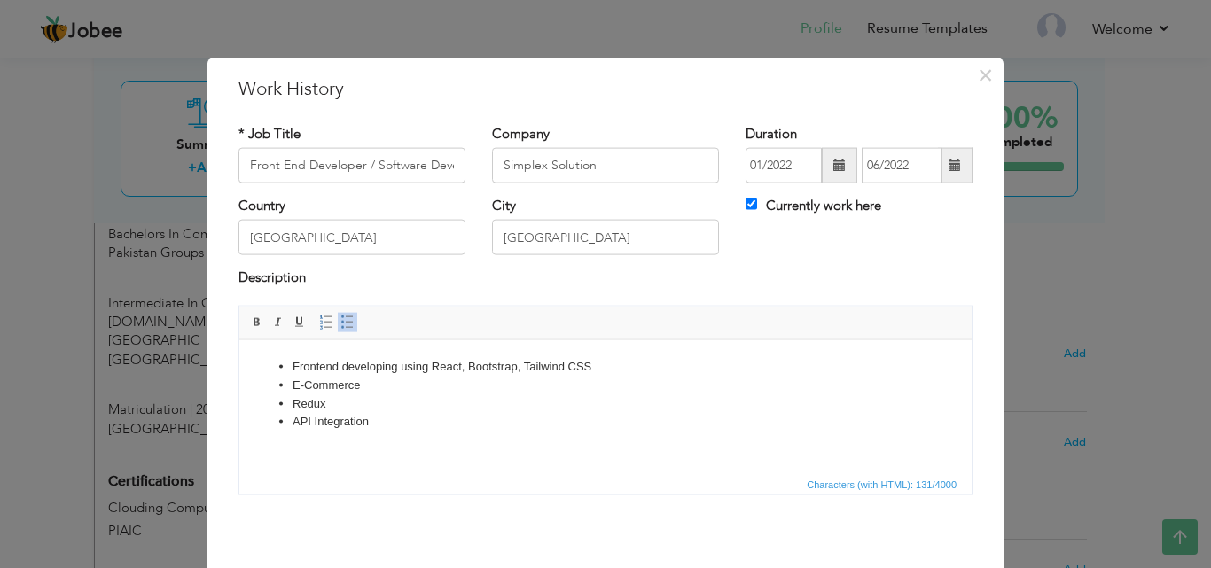
click at [1051, 259] on div "× Work History * Job Title Front End Developer / Software Developer Company Sim…" at bounding box center [605, 284] width 1211 height 568
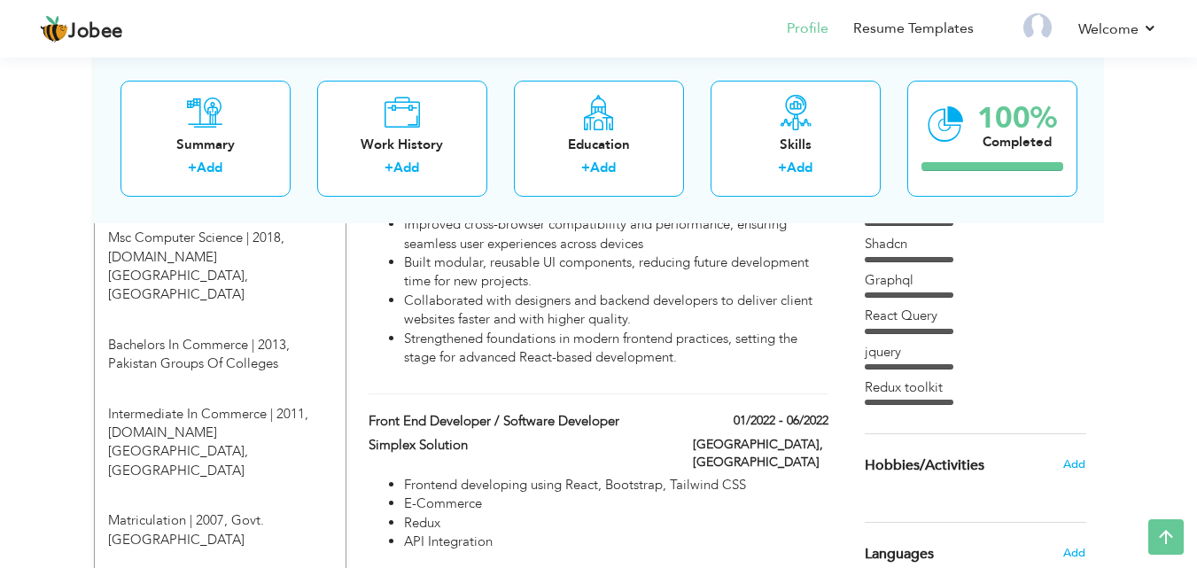
scroll to position [805, 0]
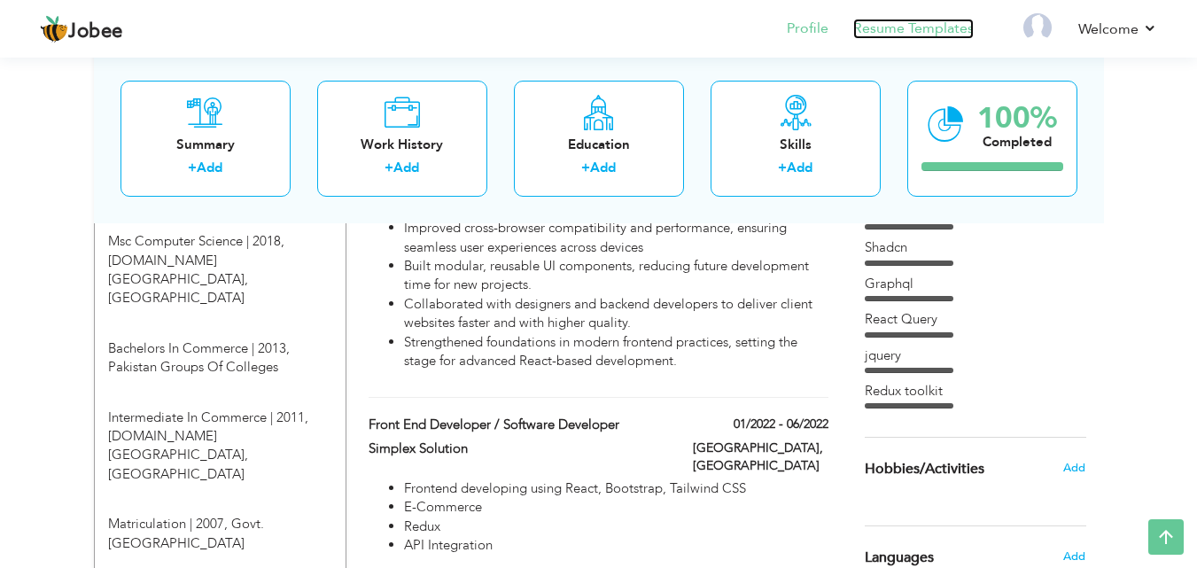
click at [921, 27] on link "Resume Templates" at bounding box center [913, 29] width 121 height 20
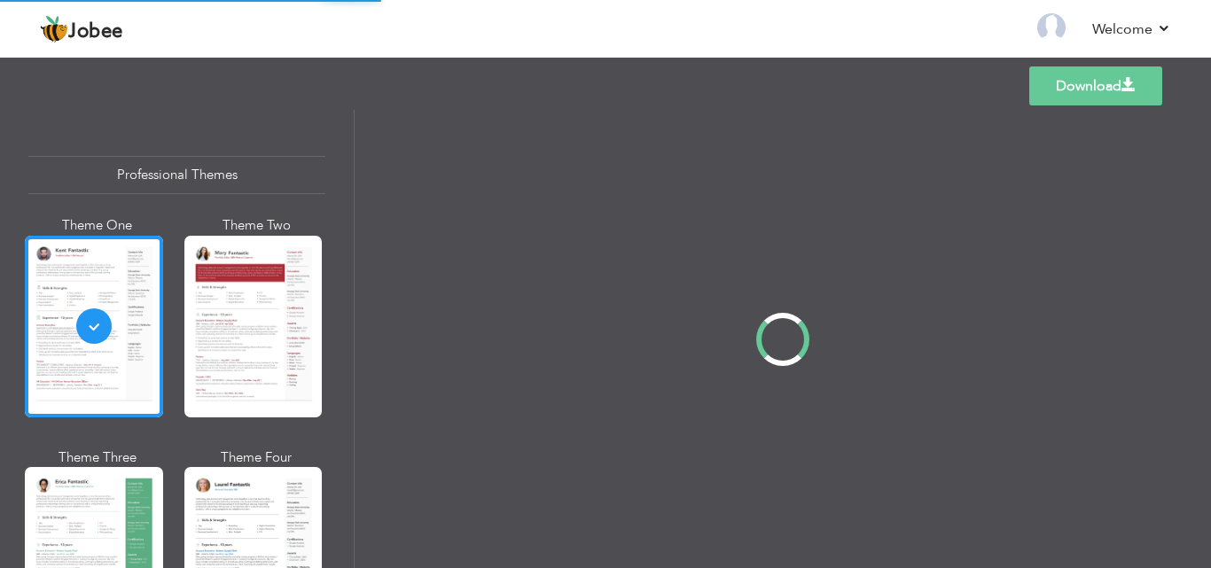
drag, startPoint x: 351, startPoint y: 158, endPoint x: 351, endPoint y: 182, distance: 23.9
click at [351, 182] on div "Professional Themes Theme One Theme Two Theme Three Theme Four" at bounding box center [605, 339] width 1211 height 458
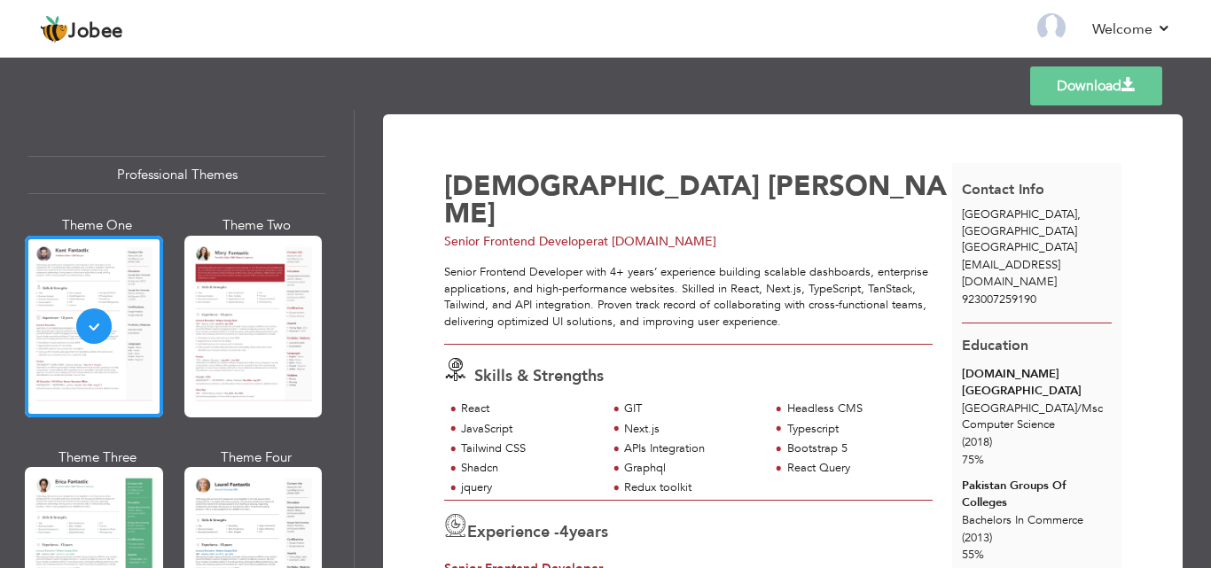
drag, startPoint x: 351, startPoint y: 151, endPoint x: 351, endPoint y: 162, distance: 11.5
click at [351, 162] on div "Professional Themes Theme One Theme Two Theme Three Theme Four" at bounding box center [605, 339] width 1211 height 458
click at [1086, 84] on link "Download" at bounding box center [1096, 85] width 132 height 39
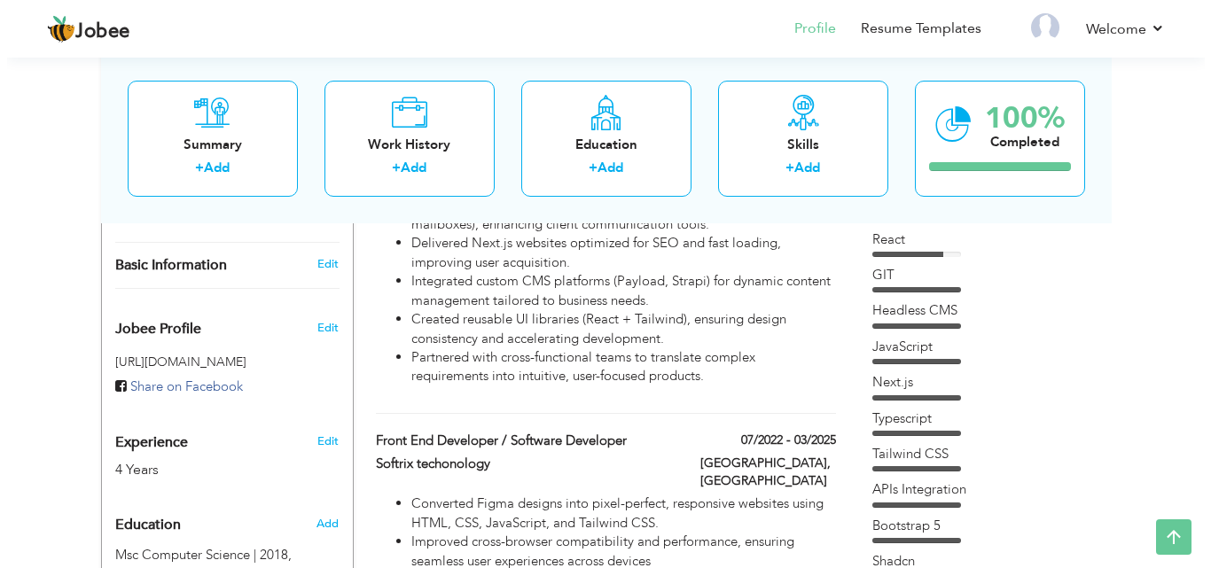
scroll to position [483, 0]
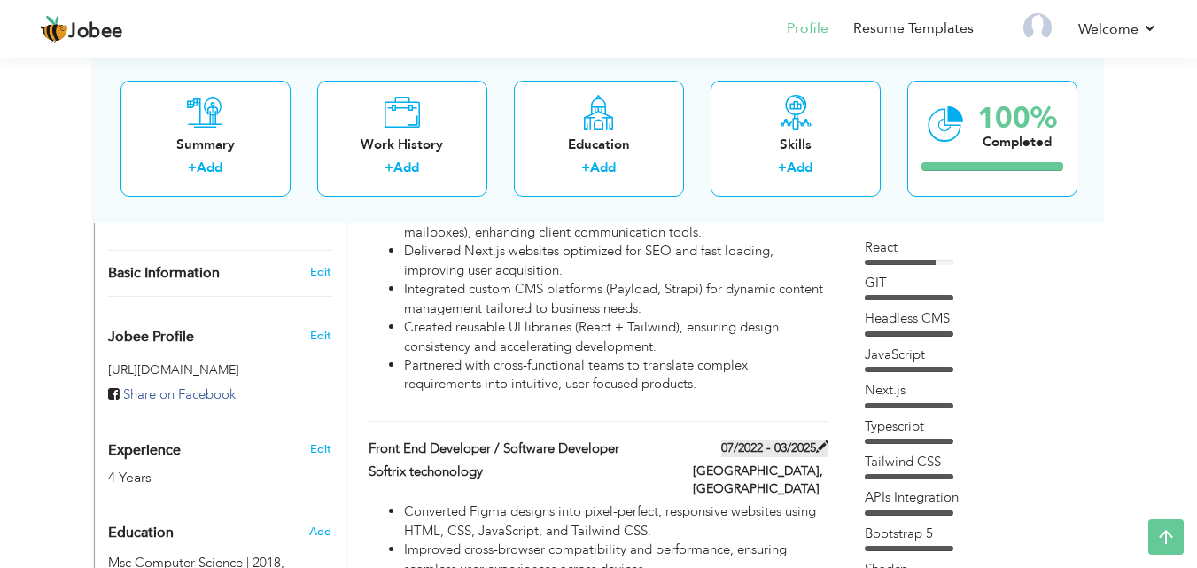
click at [801, 440] on label "07/2022 - 03/2025" at bounding box center [774, 449] width 107 height 18
type input "Front End Developer / Software Developer"
type input "Softrix techonology"
type input "07/2022"
type input "03/2025"
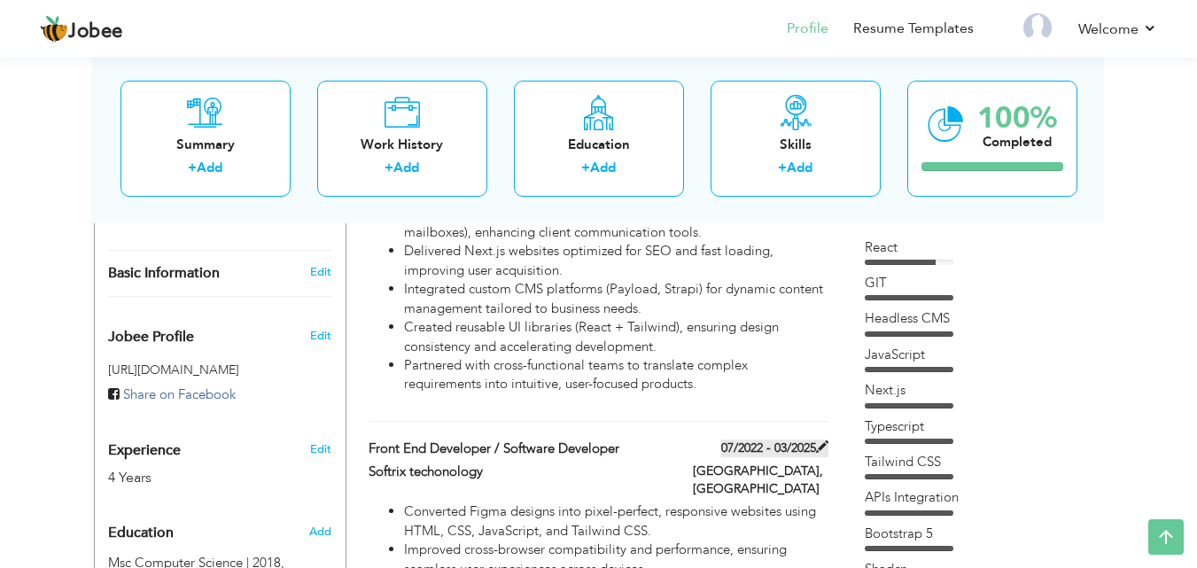
type input "[GEOGRAPHIC_DATA]"
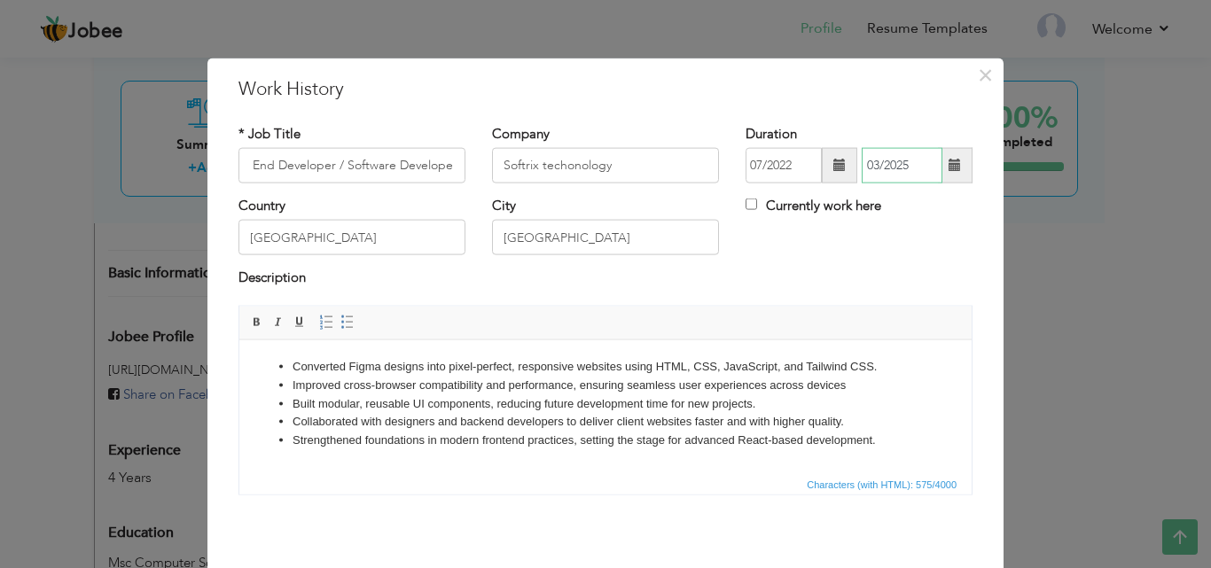
scroll to position [0, 0]
click at [903, 160] on input "03/2025" at bounding box center [901, 165] width 81 height 35
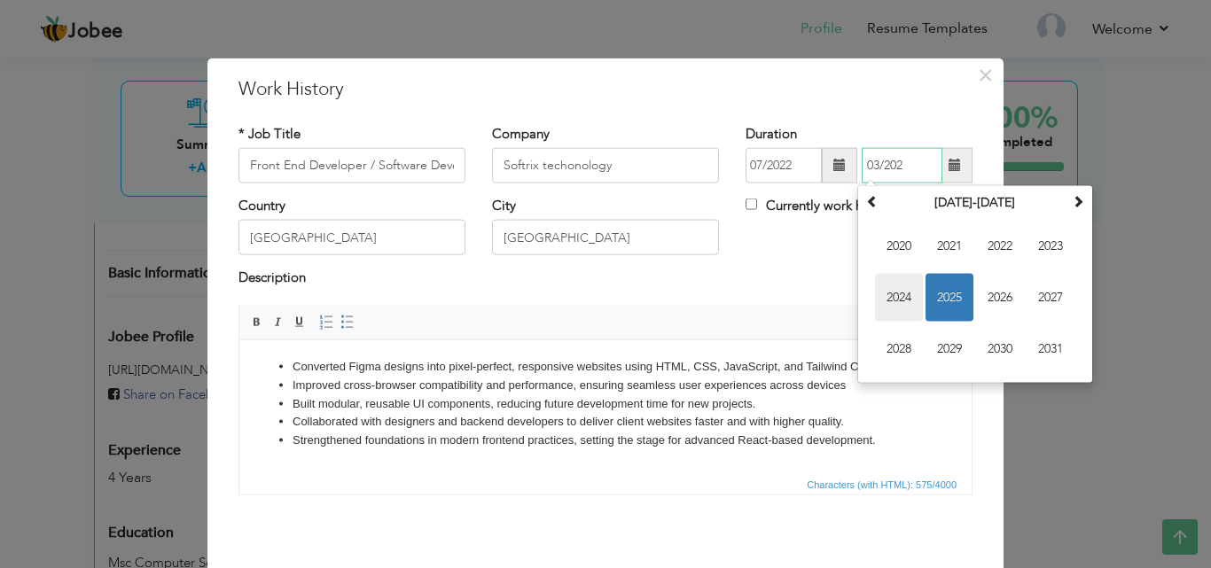
click at [899, 287] on span "2024" at bounding box center [899, 298] width 48 height 48
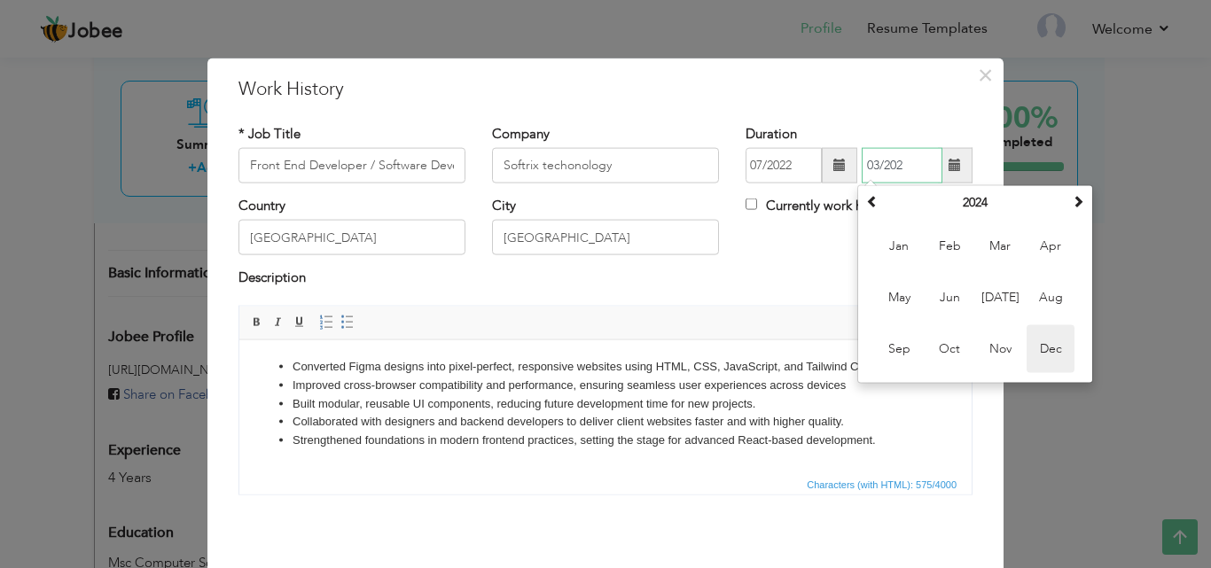
click at [1038, 339] on span "Dec" at bounding box center [1050, 349] width 48 height 48
type input "12/2024"
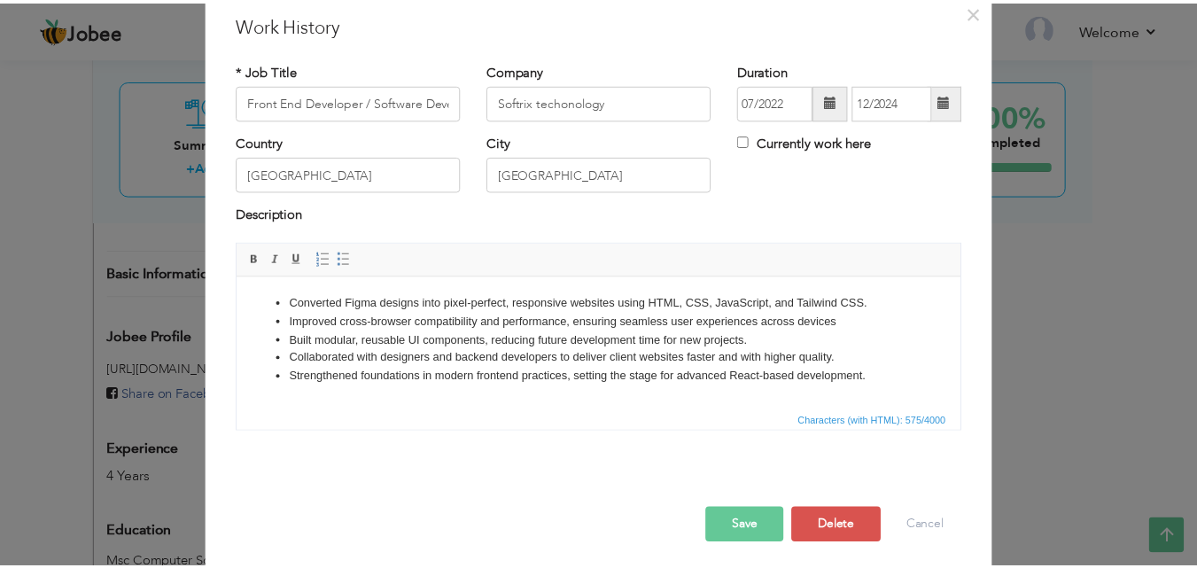
scroll to position [70, 0]
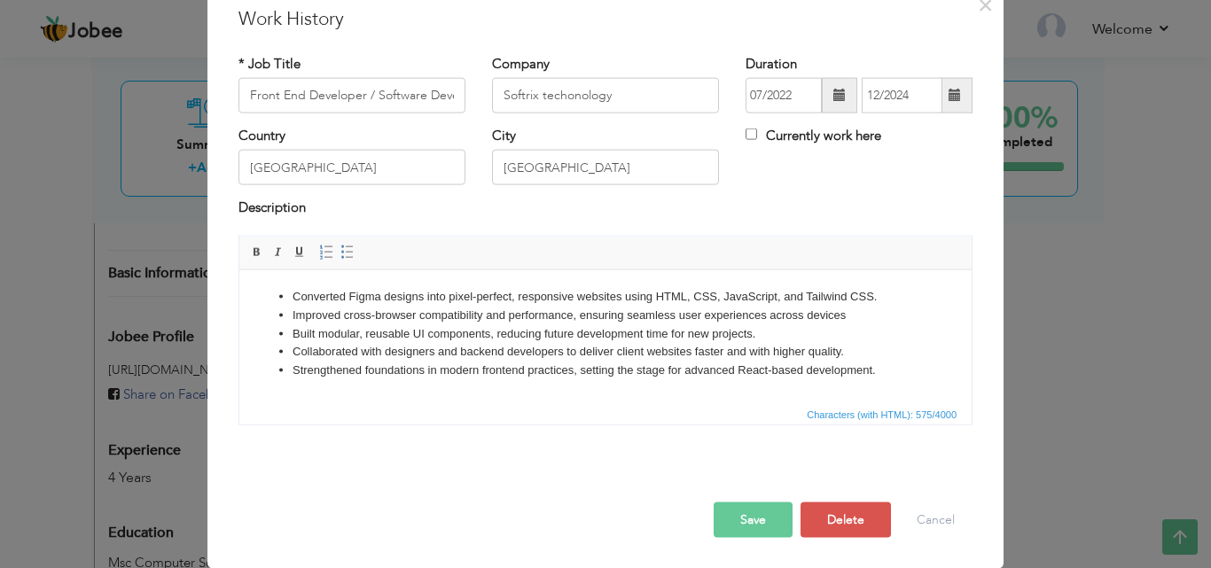
click at [745, 521] on button "Save" at bounding box center [752, 519] width 79 height 35
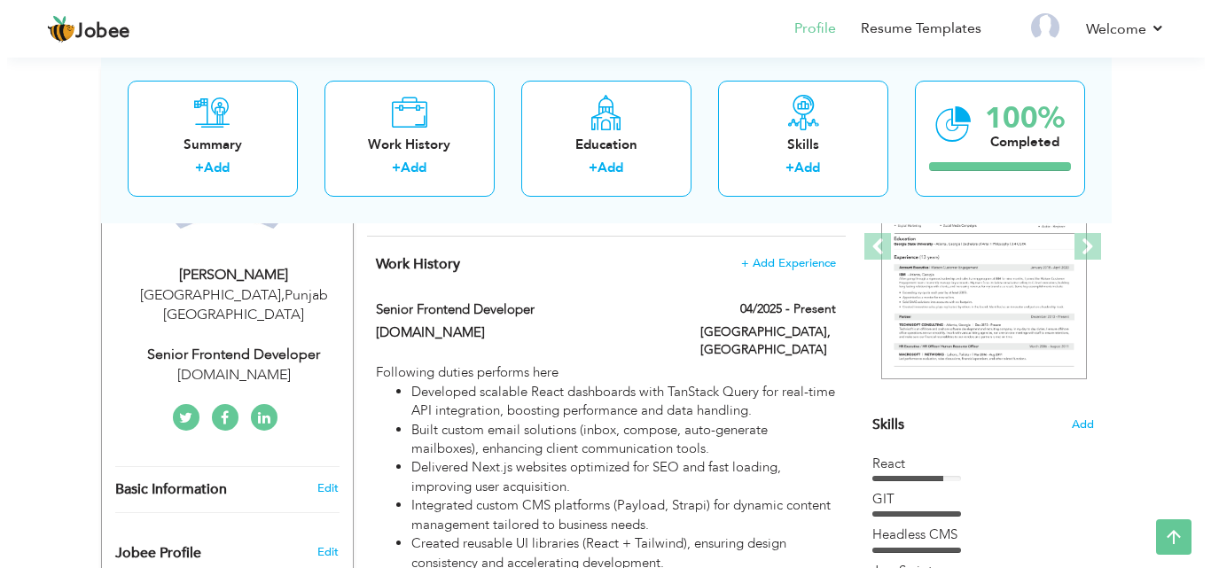
scroll to position [251, 0]
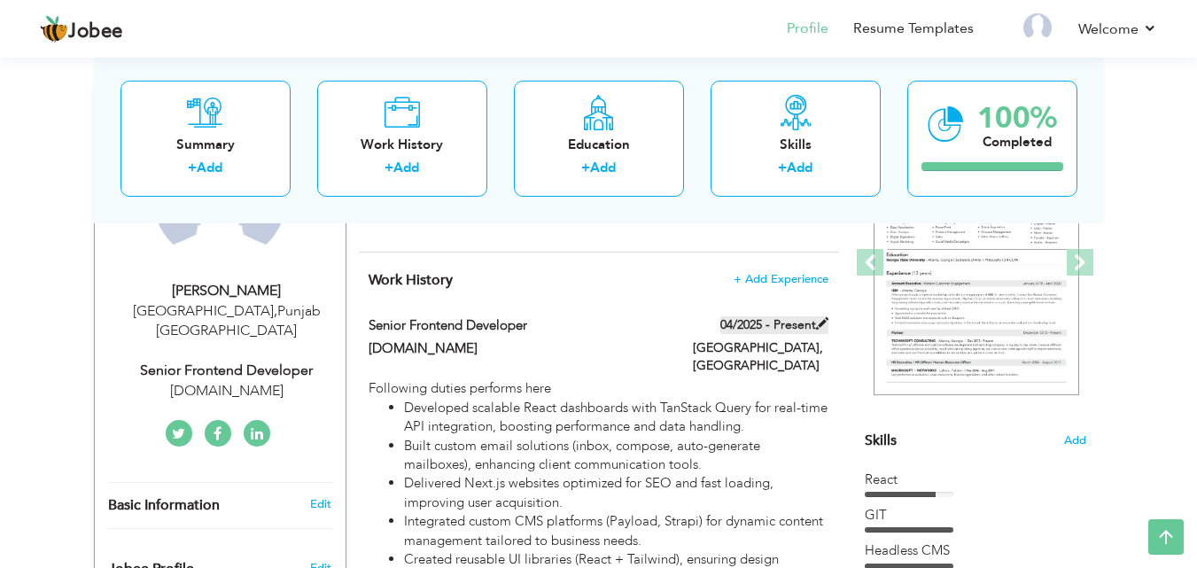
click at [802, 323] on label "04/2025 - Present" at bounding box center [774, 325] width 108 height 18
type input "Senior Frontend Developer"
type input "[DOMAIN_NAME]"
type input "04/2025"
checkbox input "true"
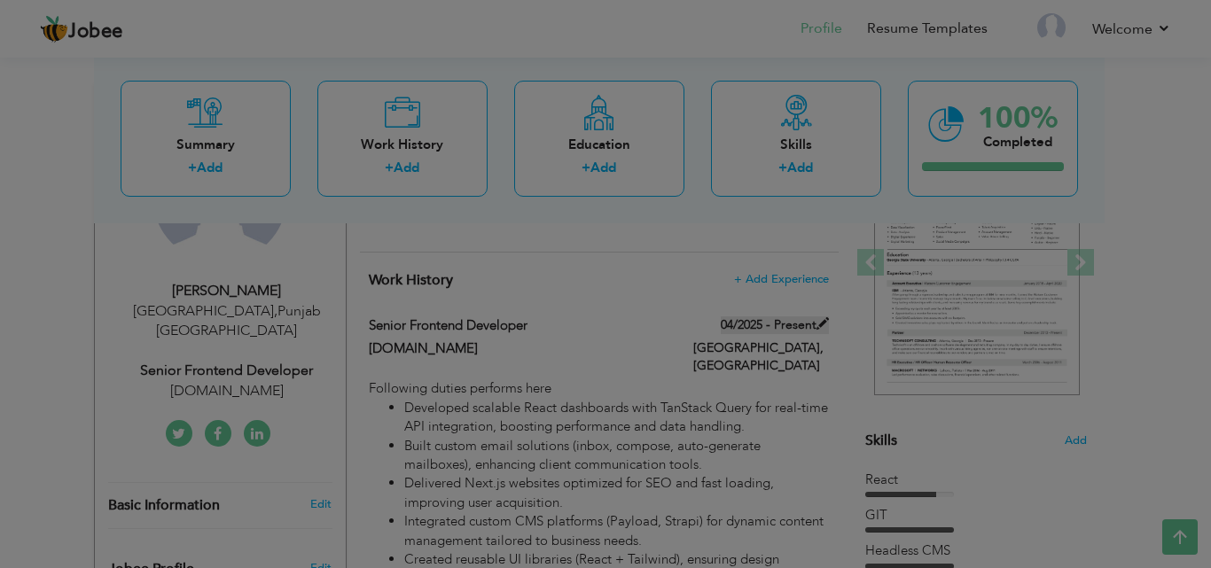
scroll to position [0, 0]
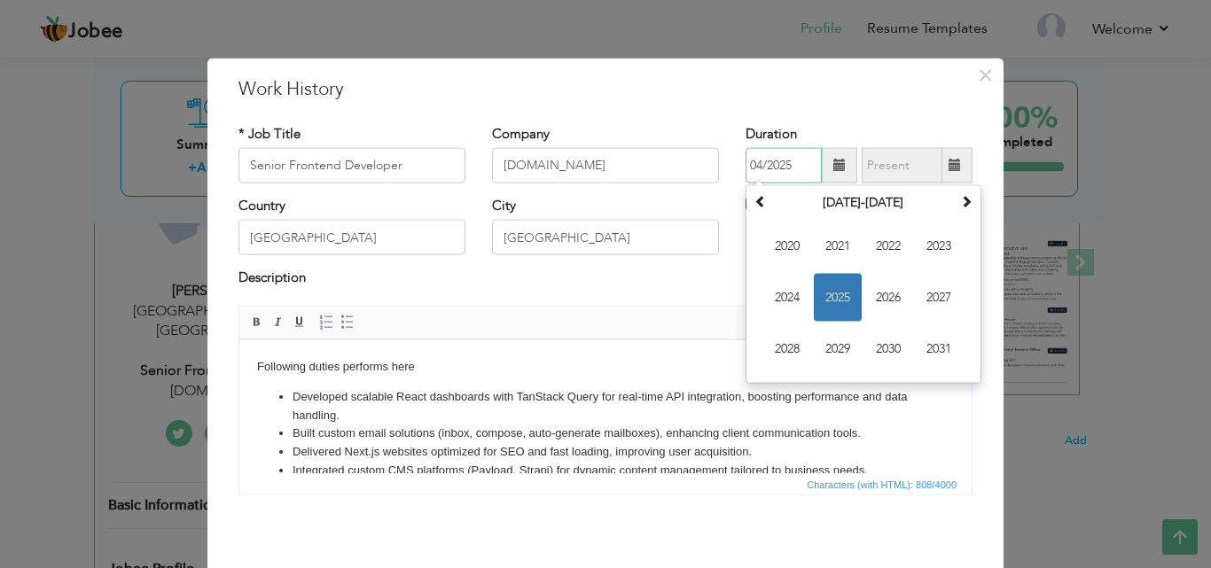
click at [757, 167] on input "04/2025" at bounding box center [783, 165] width 76 height 35
click at [837, 294] on span "2025" at bounding box center [838, 298] width 48 height 48
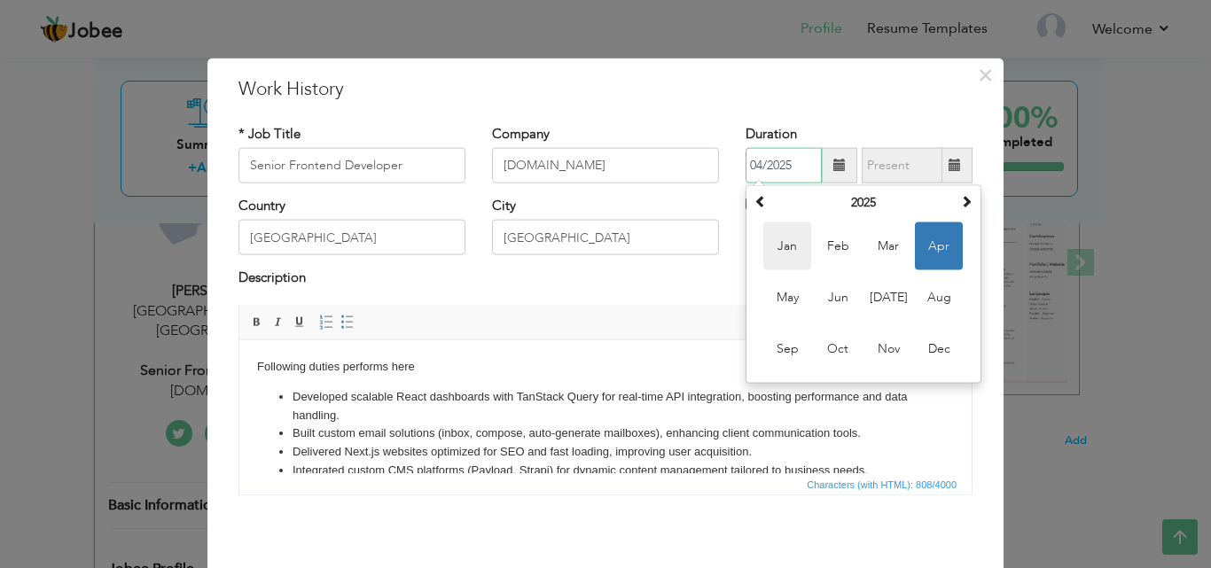
click at [790, 245] on span "Jan" at bounding box center [787, 246] width 48 height 48
type input "01/2025"
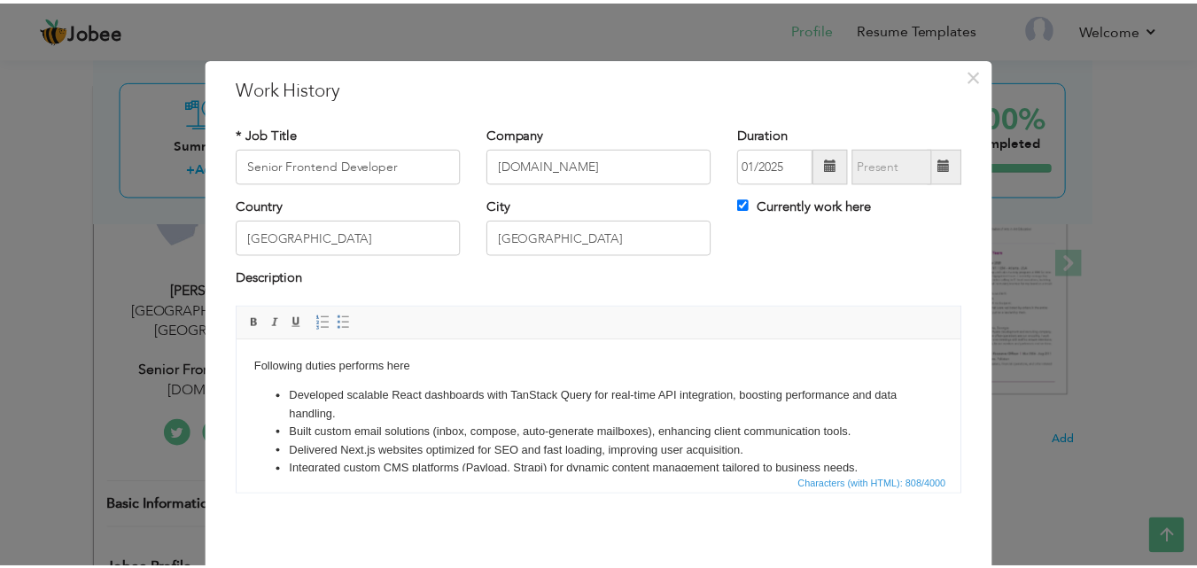
scroll to position [70, 0]
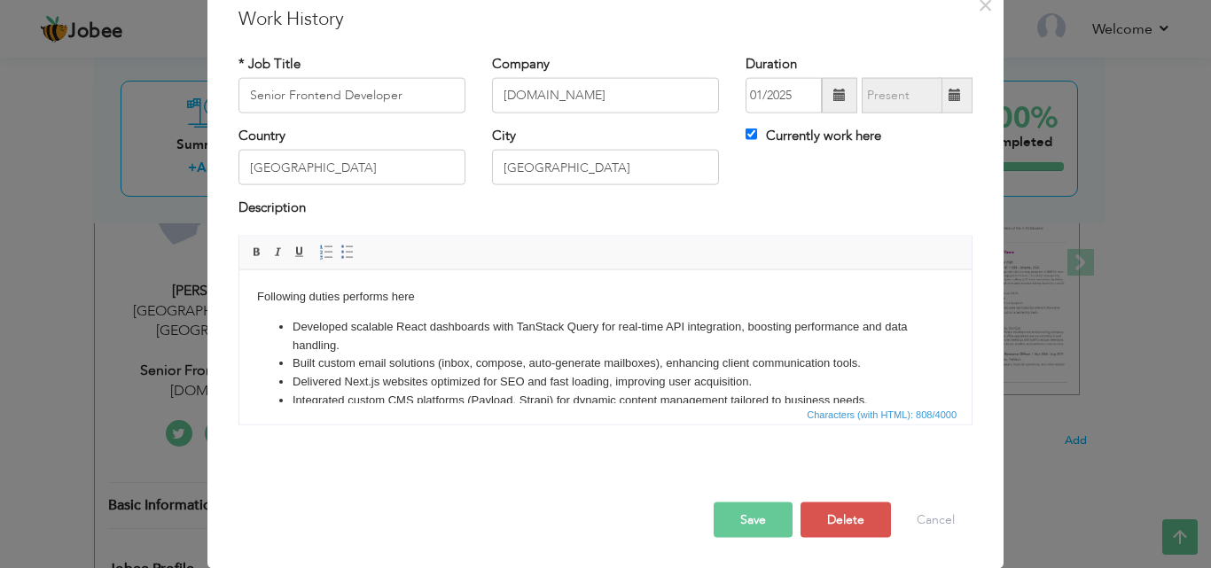
click at [751, 511] on button "Save" at bounding box center [752, 519] width 79 height 35
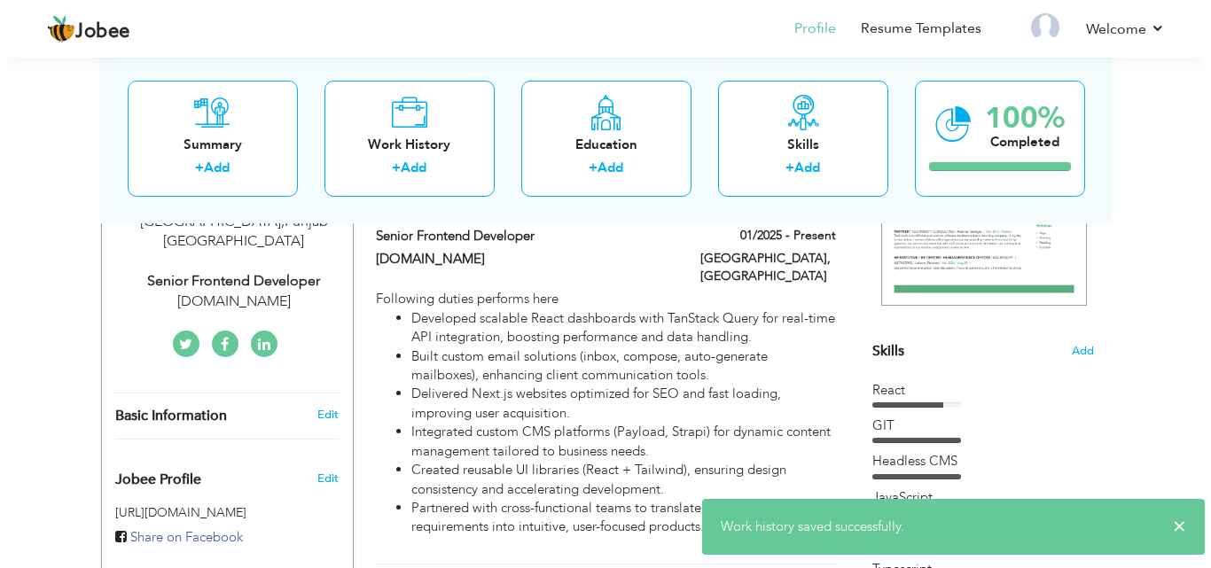
scroll to position [336, 0]
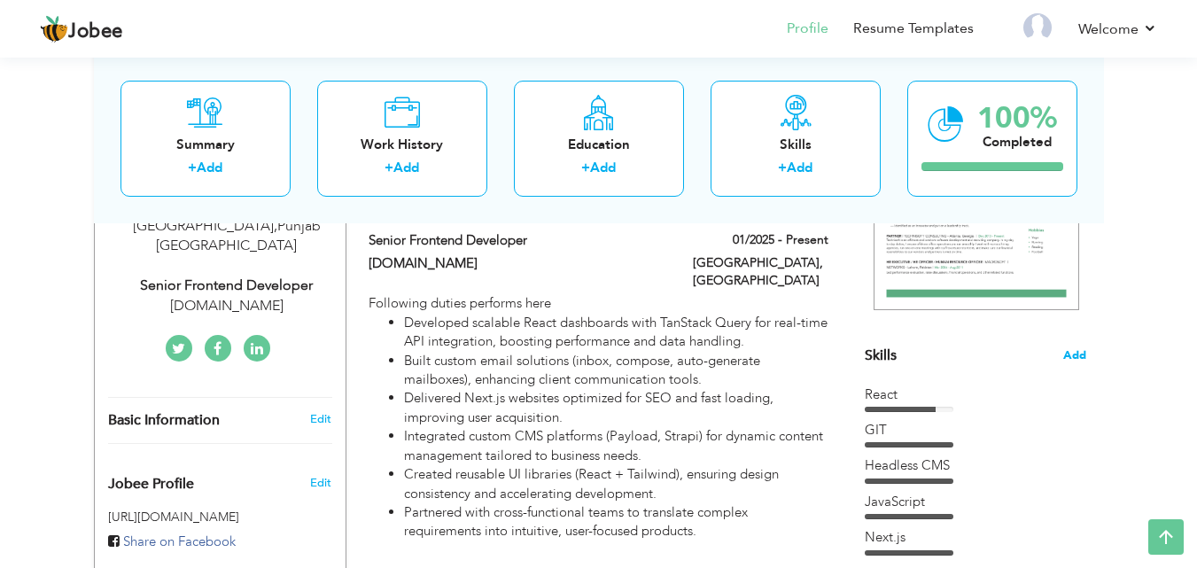
click at [1074, 356] on span "Add" at bounding box center [1074, 355] width 23 height 17
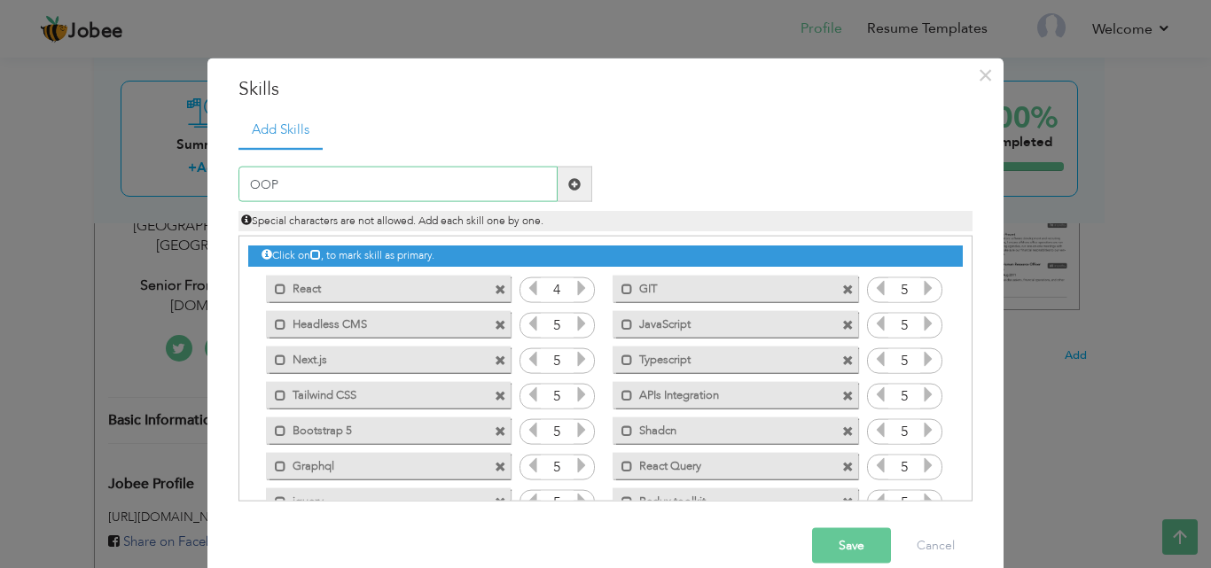
type input "OOP"
click at [568, 185] on span at bounding box center [574, 183] width 12 height 12
drag, startPoint x: 964, startPoint y: 383, endPoint x: 977, endPoint y: 471, distance: 89.6
click at [977, 471] on div "Add Skills Duplicate entry React 4 GIT 5" at bounding box center [605, 313] width 760 height 404
drag, startPoint x: 965, startPoint y: 412, endPoint x: 970, endPoint y: 485, distance: 72.8
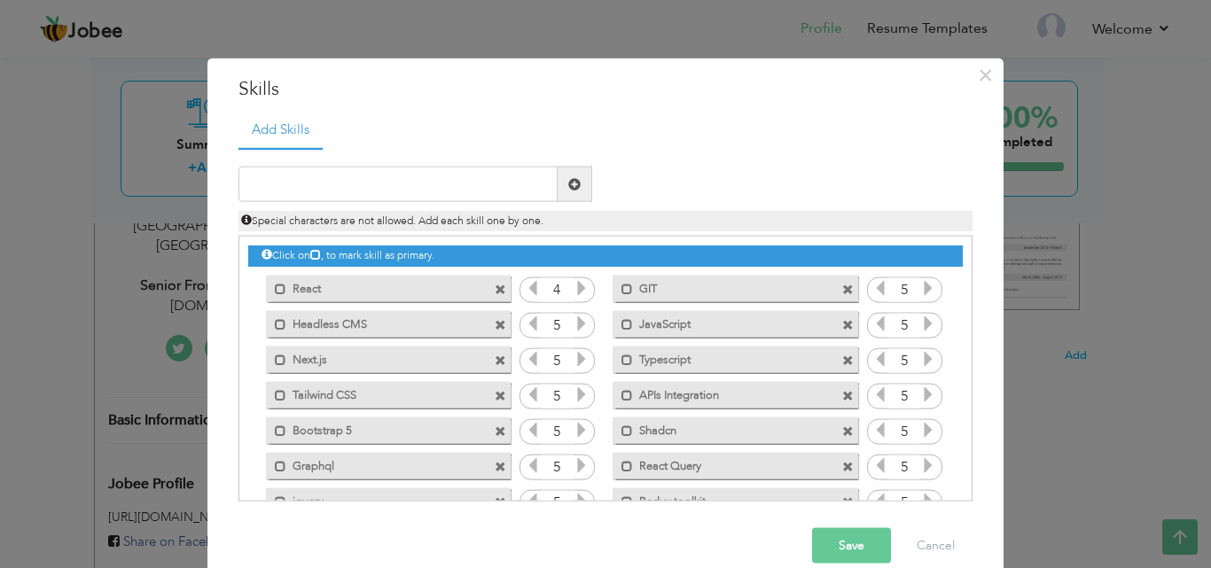
click at [970, 485] on div "Add Skills Duplicate entry React 4 GIT 5" at bounding box center [605, 313] width 760 height 404
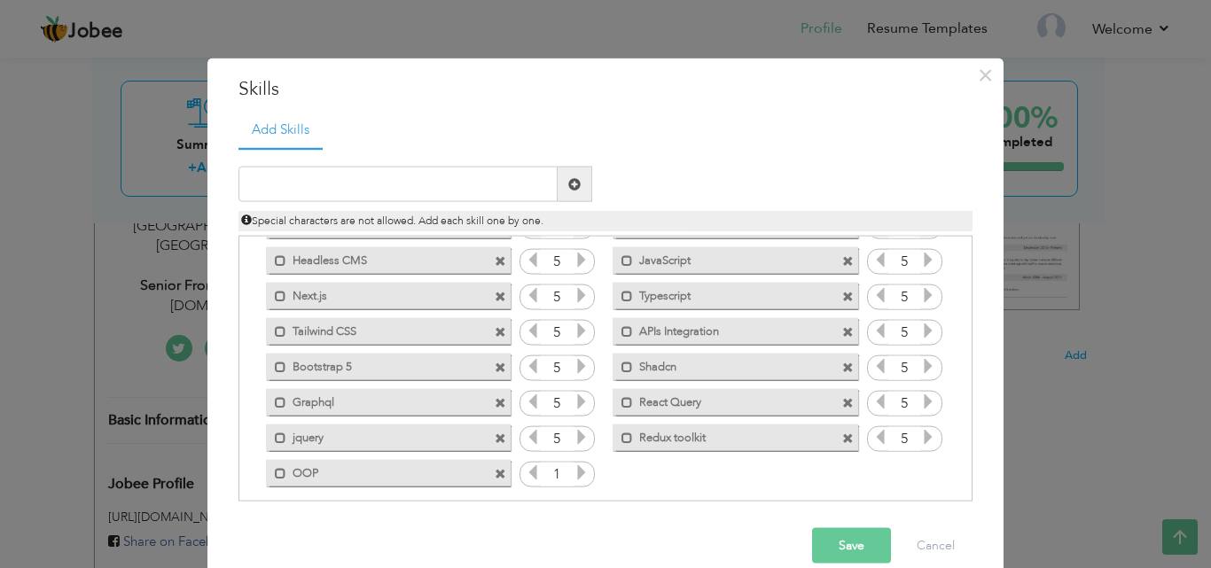
scroll to position [75, 0]
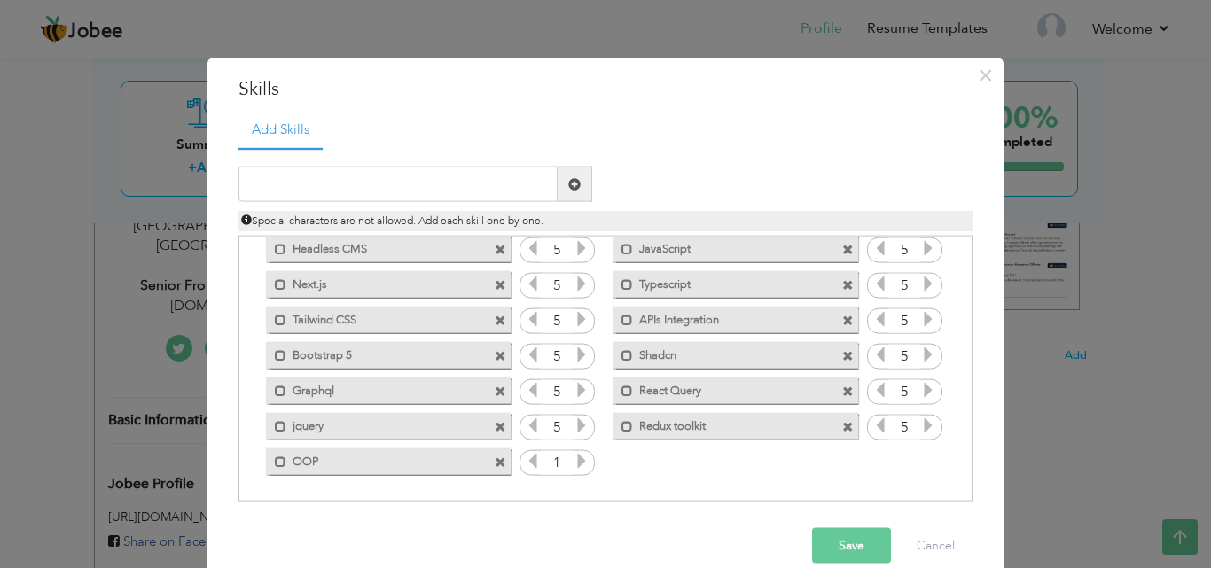
click at [573, 463] on icon at bounding box center [581, 461] width 16 height 16
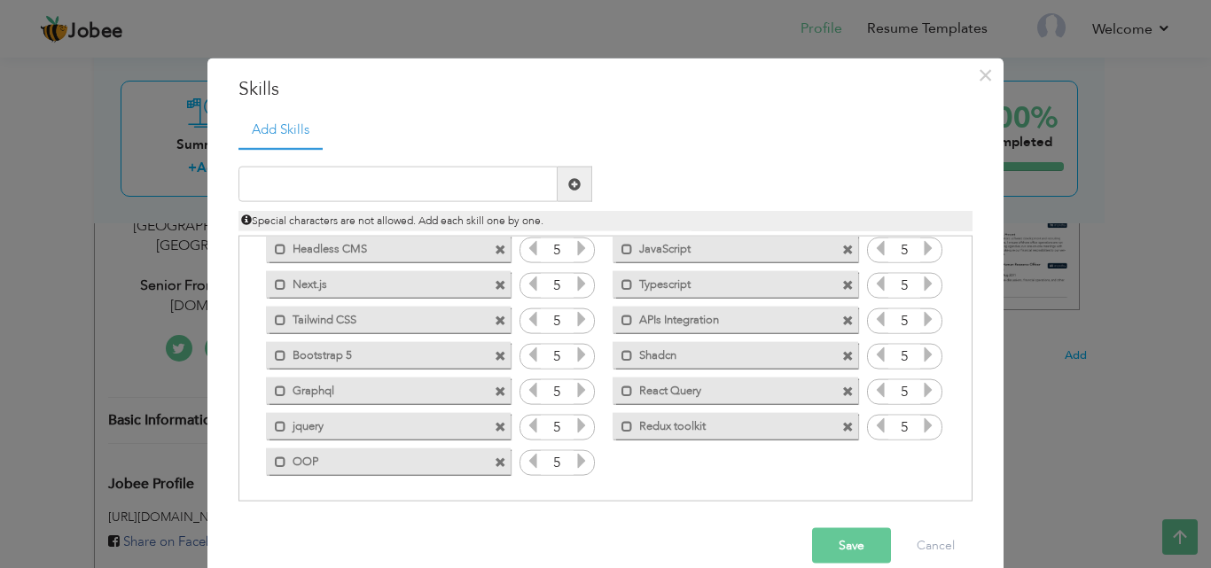
click at [853, 541] on button "Save" at bounding box center [851, 545] width 79 height 35
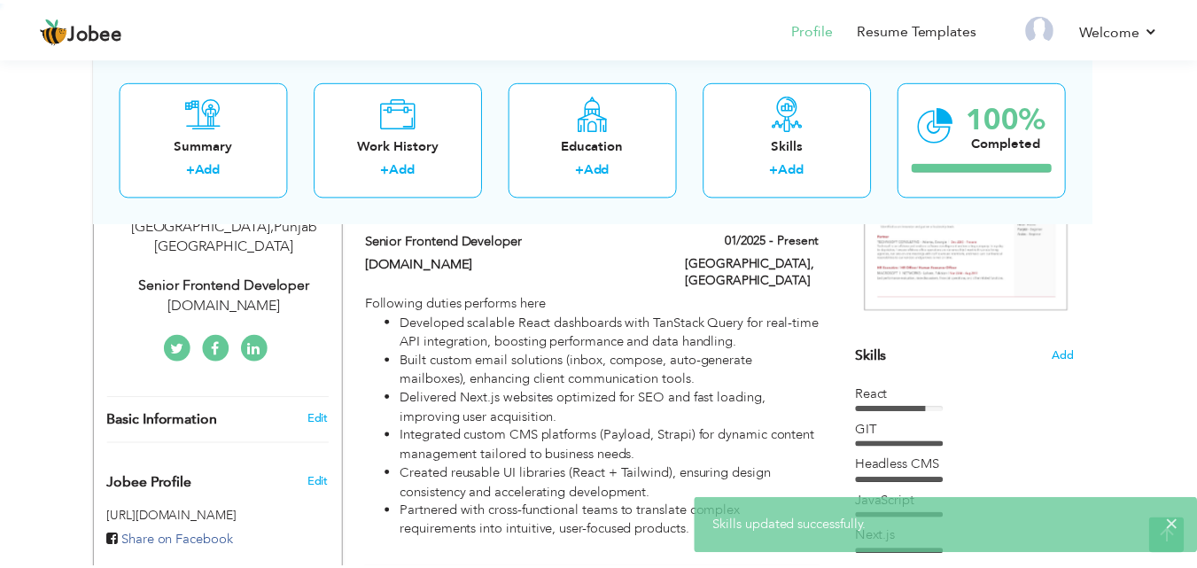
scroll to position [0, 0]
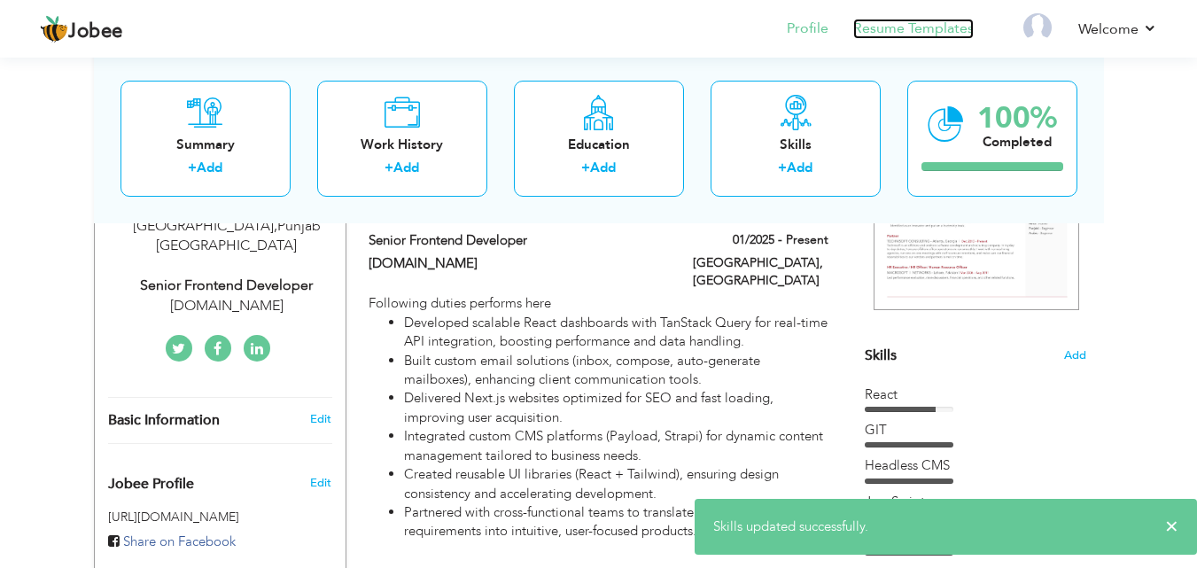
click at [892, 25] on link "Resume Templates" at bounding box center [913, 29] width 121 height 20
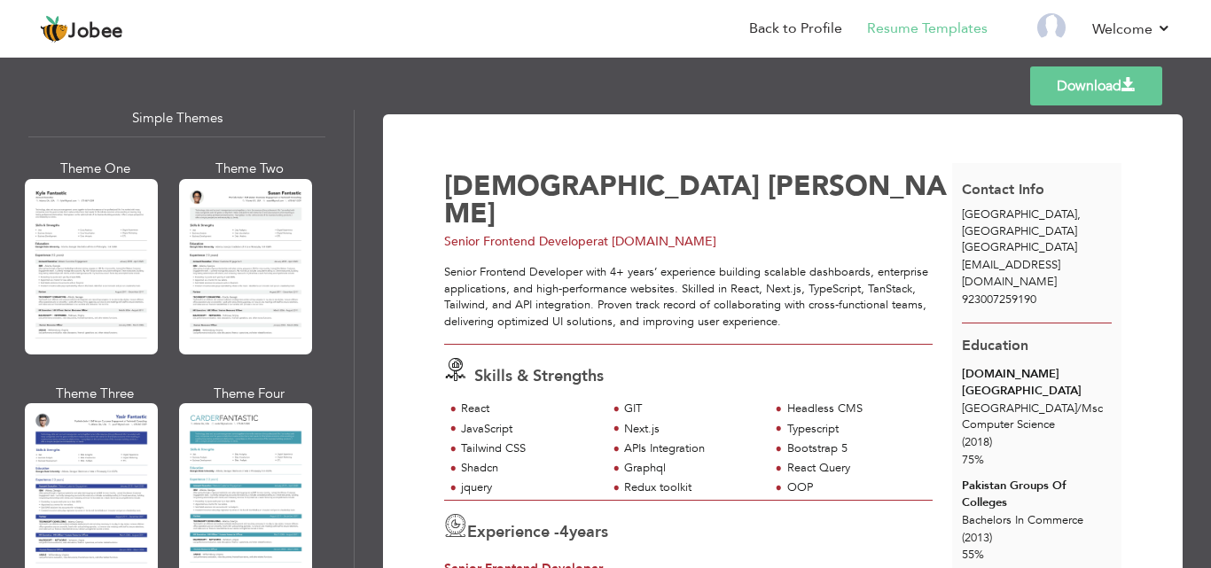
scroll to position [3155, 0]
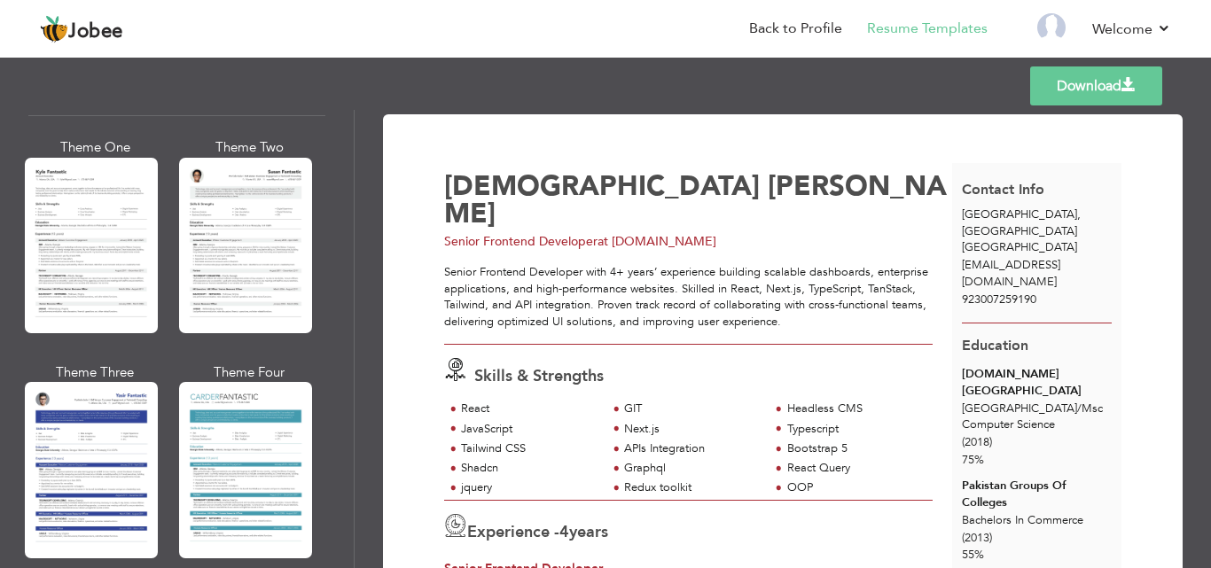
click at [1099, 92] on link "Download" at bounding box center [1096, 85] width 132 height 39
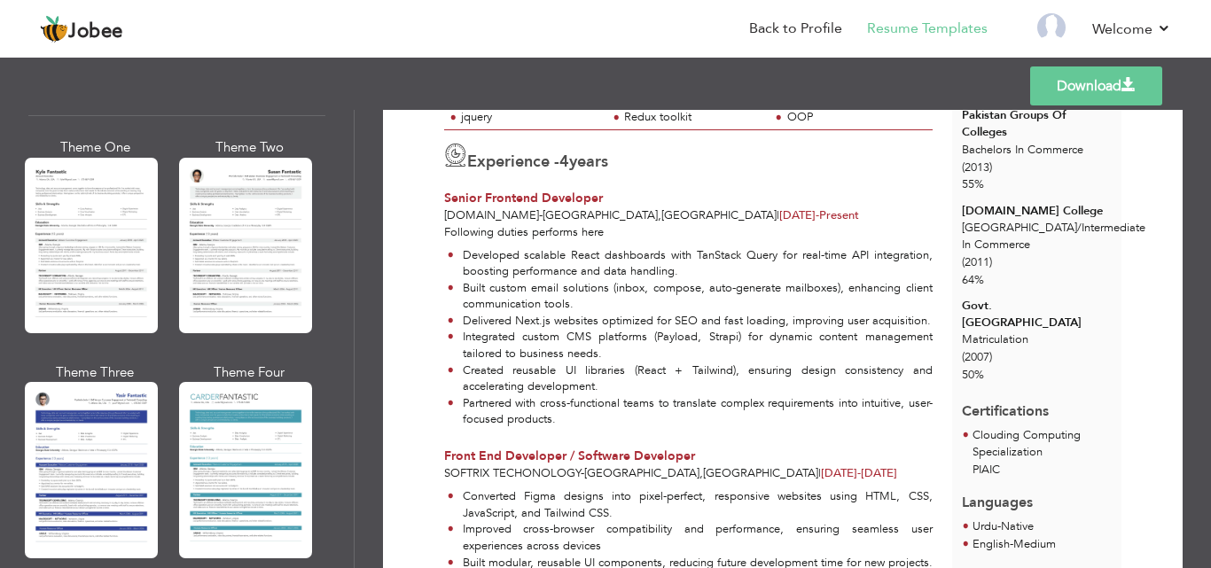
scroll to position [381, 0]
